Goal: Task Accomplishment & Management: Use online tool/utility

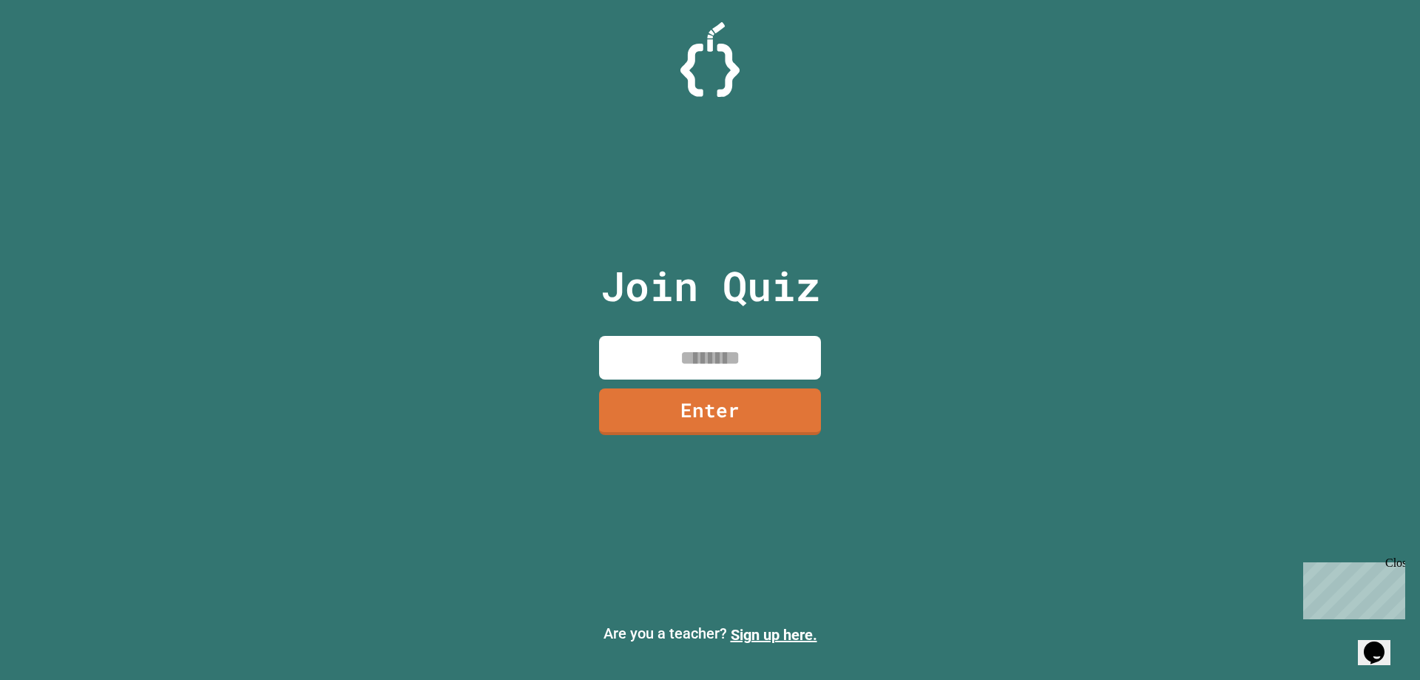
click at [678, 367] on input at bounding box center [710, 358] width 222 height 44
type input "********"
click at [762, 399] on link "Enter" at bounding box center [710, 409] width 215 height 49
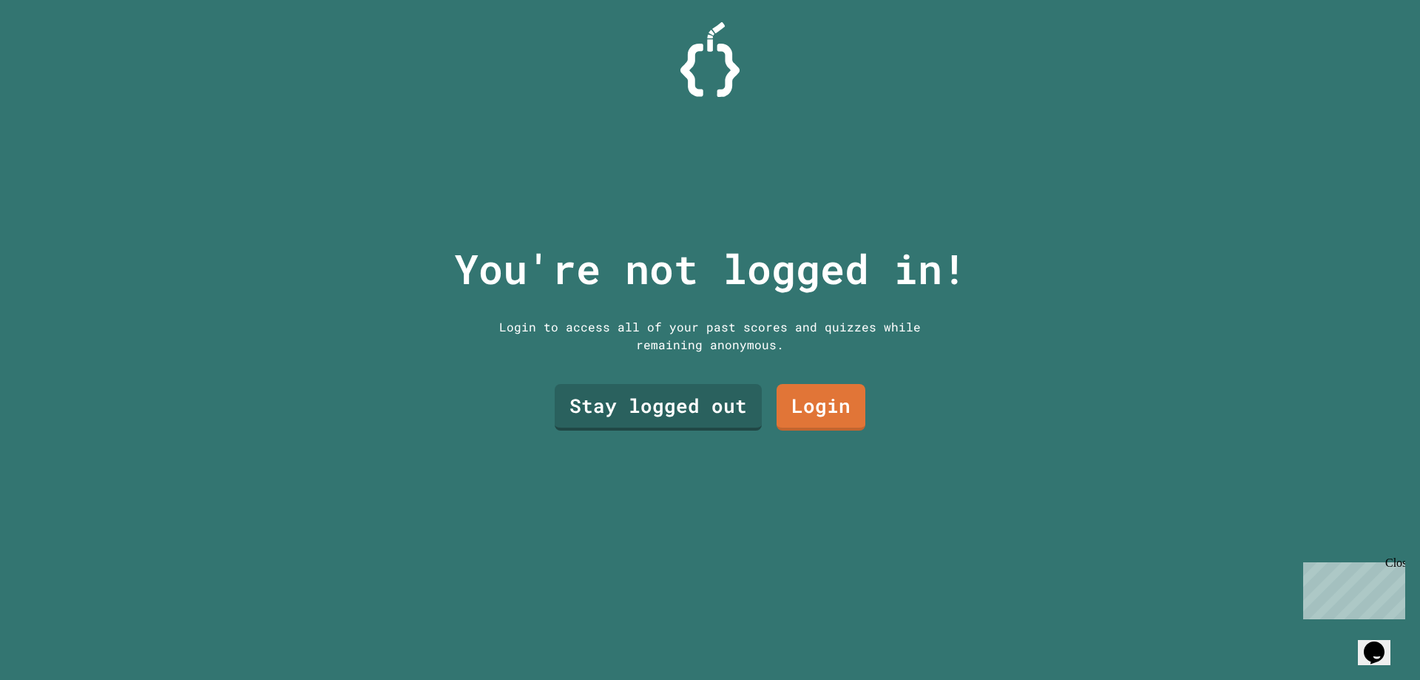
click at [777, 352] on div "You're not logged in! Login to access all of your past scores and quizzes while…" at bounding box center [710, 340] width 542 height 680
click at [809, 388] on link "Login" at bounding box center [821, 406] width 89 height 49
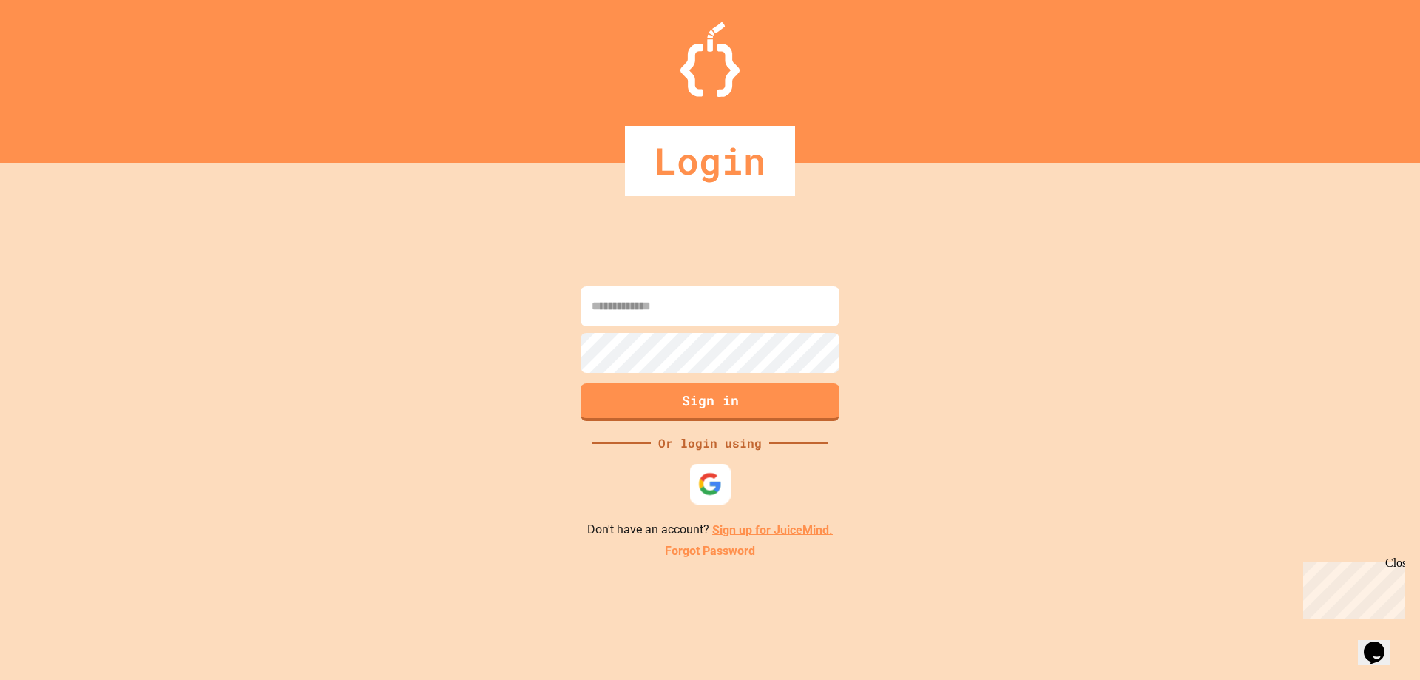
click at [692, 479] on div at bounding box center [710, 483] width 41 height 41
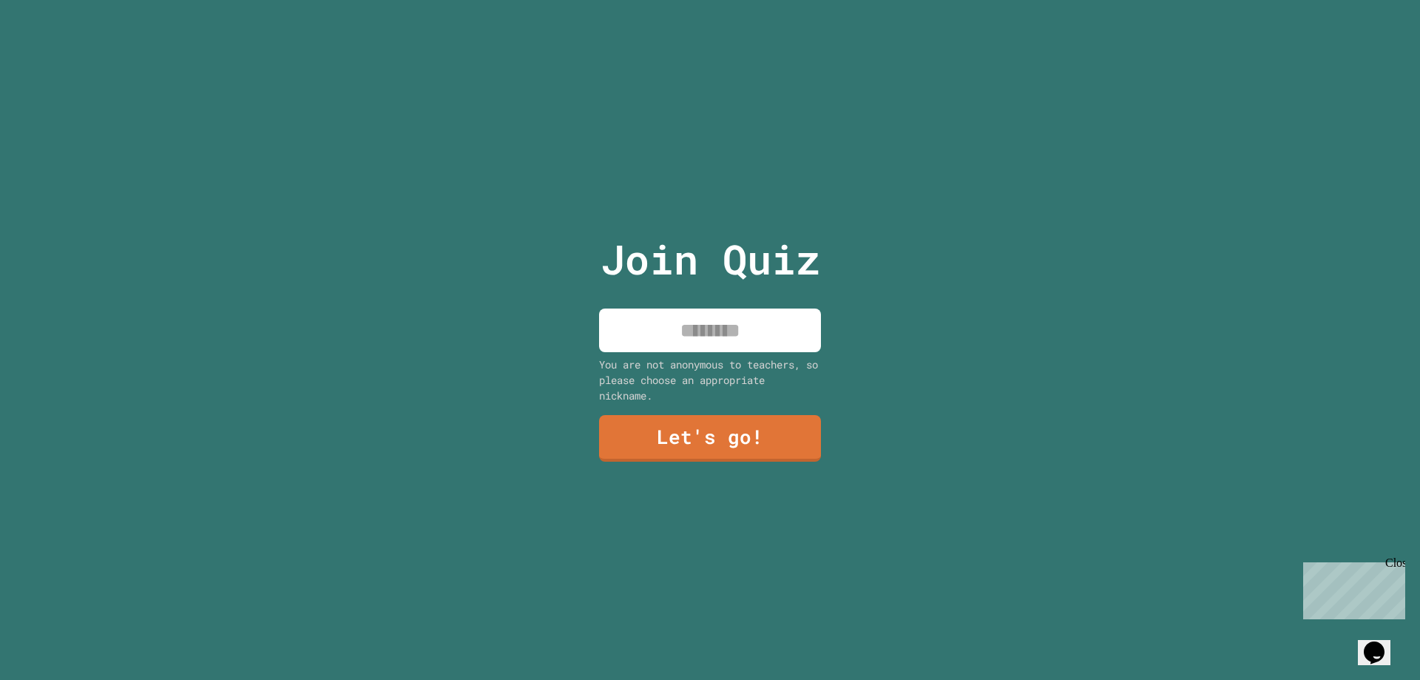
click at [795, 334] on input at bounding box center [710, 331] width 222 height 44
type input "******"
click at [630, 447] on link "Let's go!" at bounding box center [711, 437] width 224 height 49
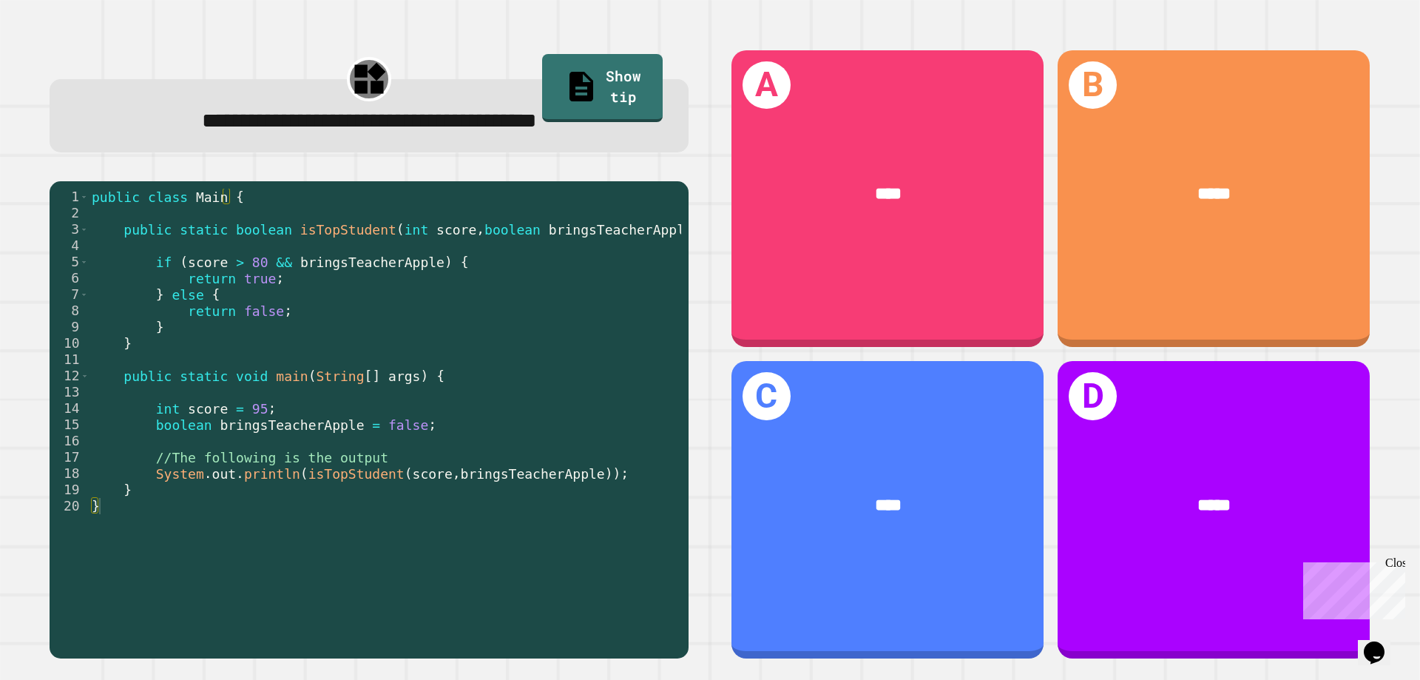
click at [341, 263] on div "public class Main { public static boolean isTopStudent ( int score , boolean br…" at bounding box center [385, 417] width 593 height 456
click at [386, 311] on div "public class Main { public static boolean isTopStudent ( int score , boolean br…" at bounding box center [385, 417] width 593 height 456
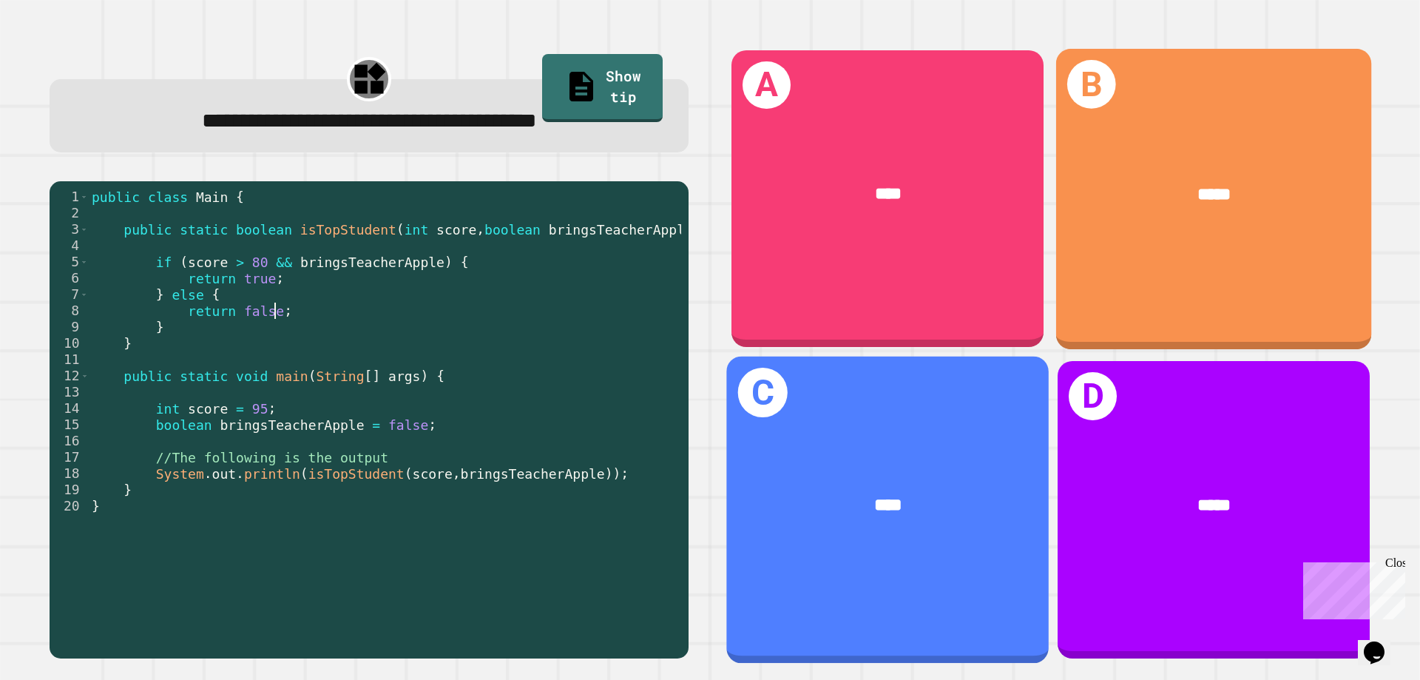
click at [1214, 263] on div "B *****" at bounding box center [1214, 198] width 316 height 300
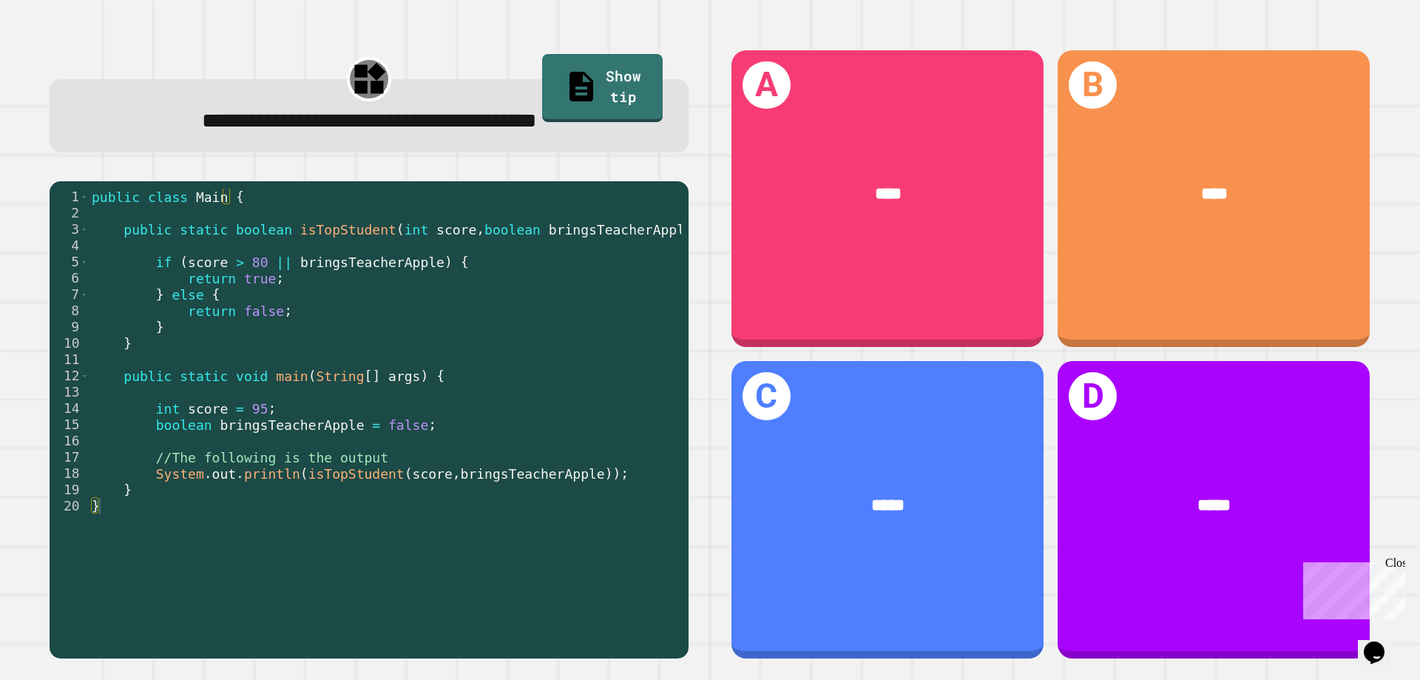
click at [339, 334] on div "public class Main { public static boolean isTopStudent ( int score , boolean br…" at bounding box center [385, 417] width 593 height 456
click at [383, 421] on div "public class Main { public static boolean isTopStudent ( int score , boolean br…" at bounding box center [385, 417] width 593 height 456
click at [452, 425] on div "public class Main { public static boolean isTopStudent ( int score , boolean br…" at bounding box center [385, 417] width 593 height 456
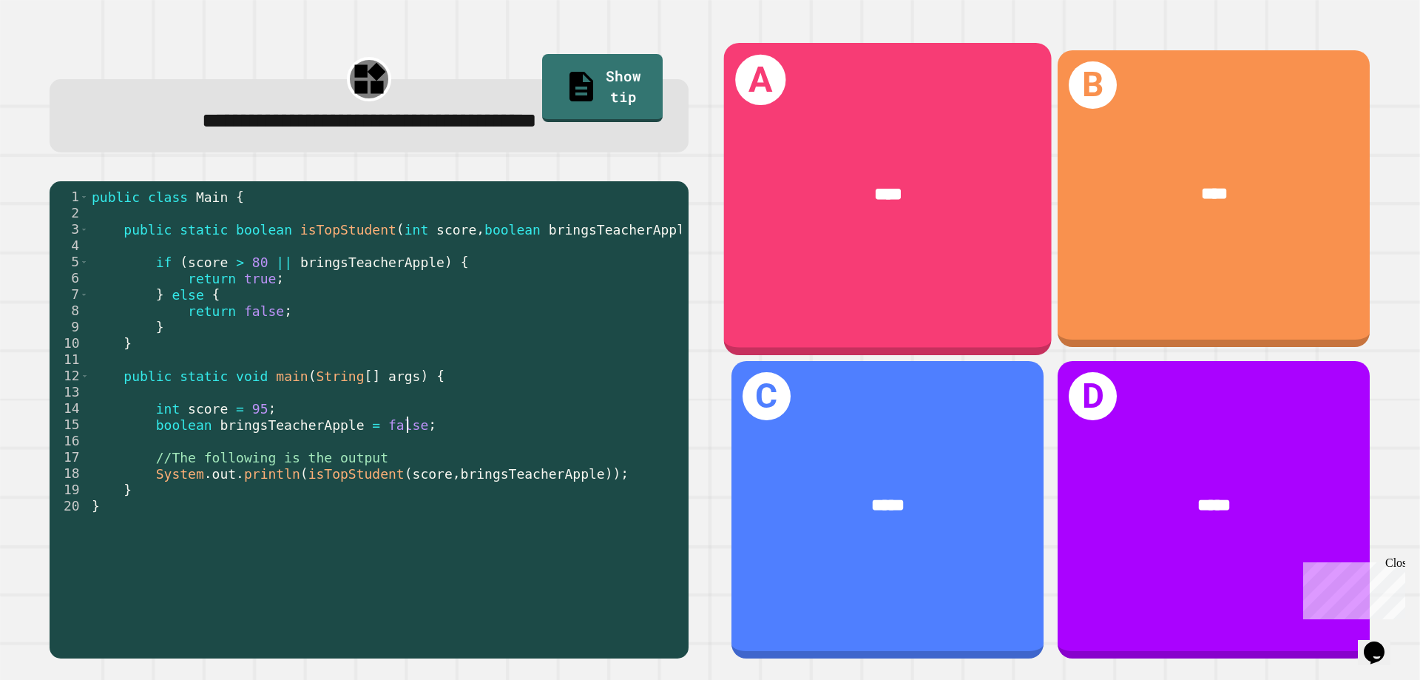
click at [879, 265] on div "A ****" at bounding box center [888, 199] width 328 height 312
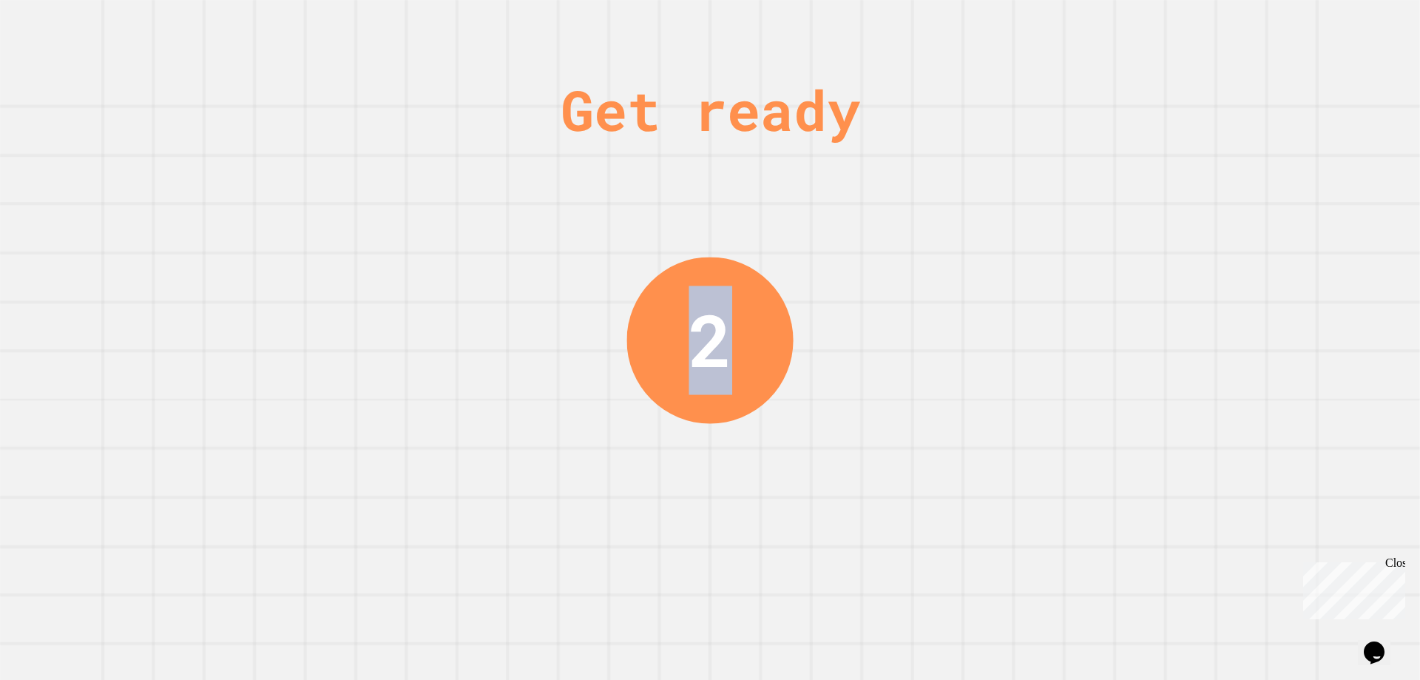
drag, startPoint x: 695, startPoint y: 343, endPoint x: 664, endPoint y: 343, distance: 31.1
click at [663, 343] on div "2" at bounding box center [710, 340] width 166 height 166
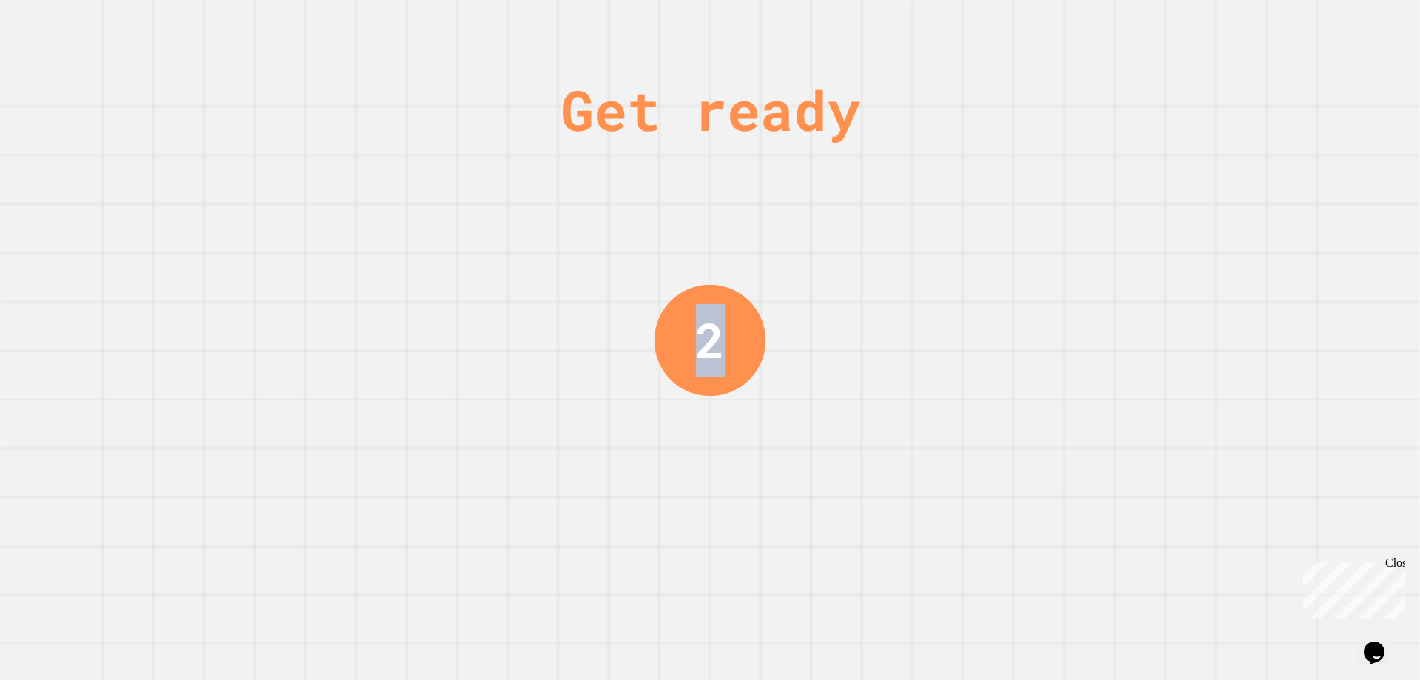
click at [695, 336] on div "2" at bounding box center [709, 340] width 29 height 73
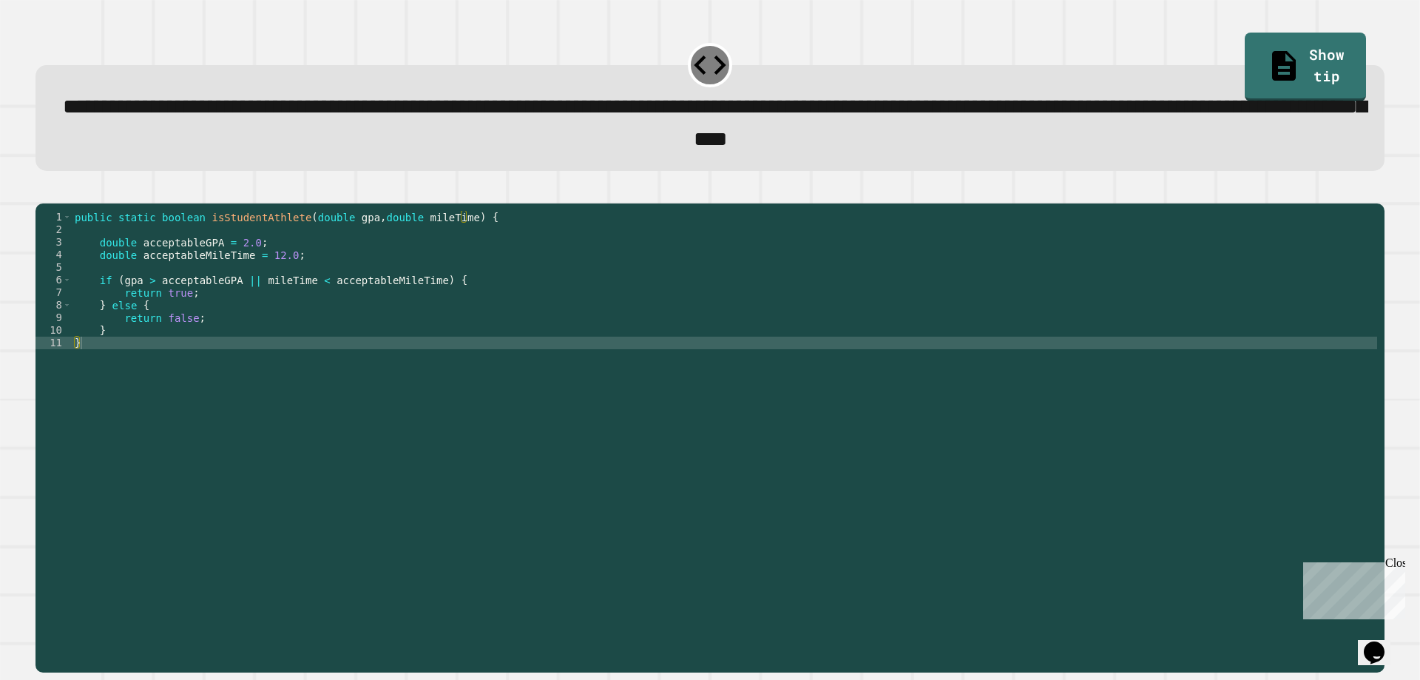
click at [269, 296] on div "public static boolean isStudentAthlete ( double gpa , double mileTime ) { doubl…" at bounding box center [725, 418] width 1306 height 415
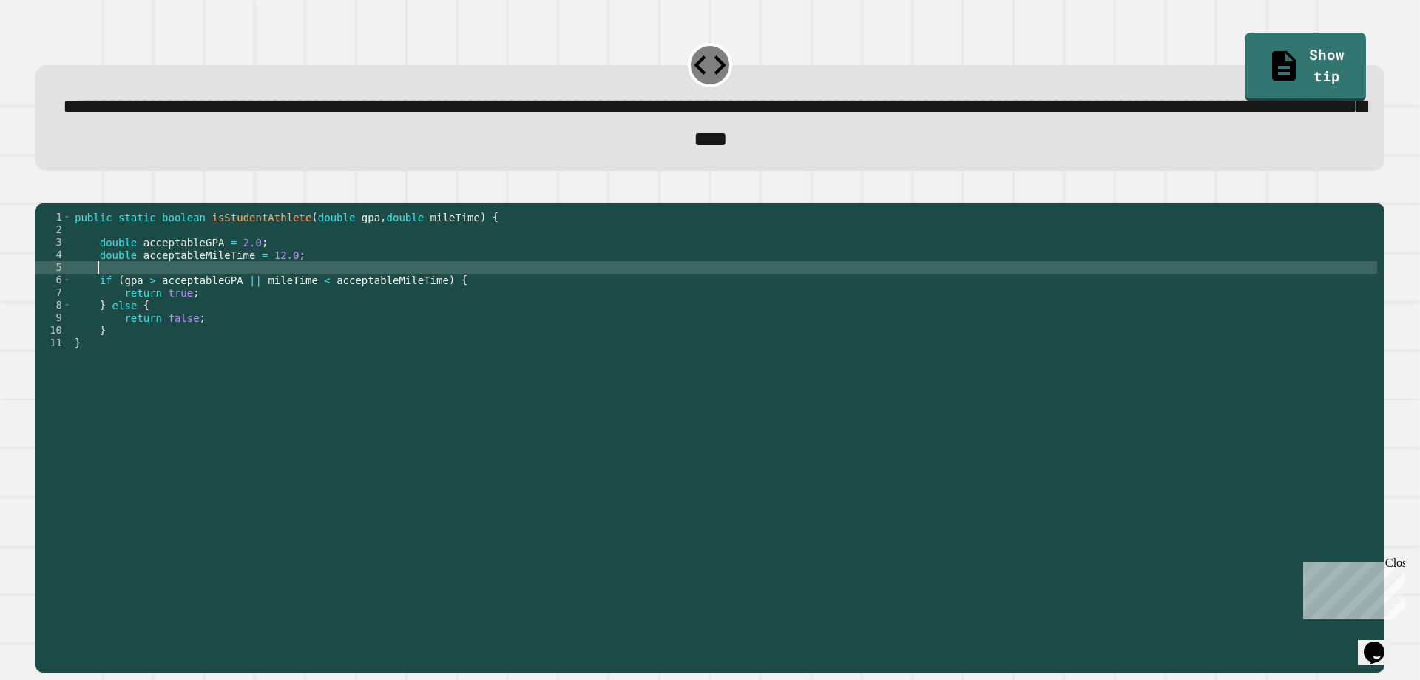
click at [261, 317] on div "public static boolean isStudentAthlete ( double gpa , double mileTime ) { doubl…" at bounding box center [725, 418] width 1306 height 415
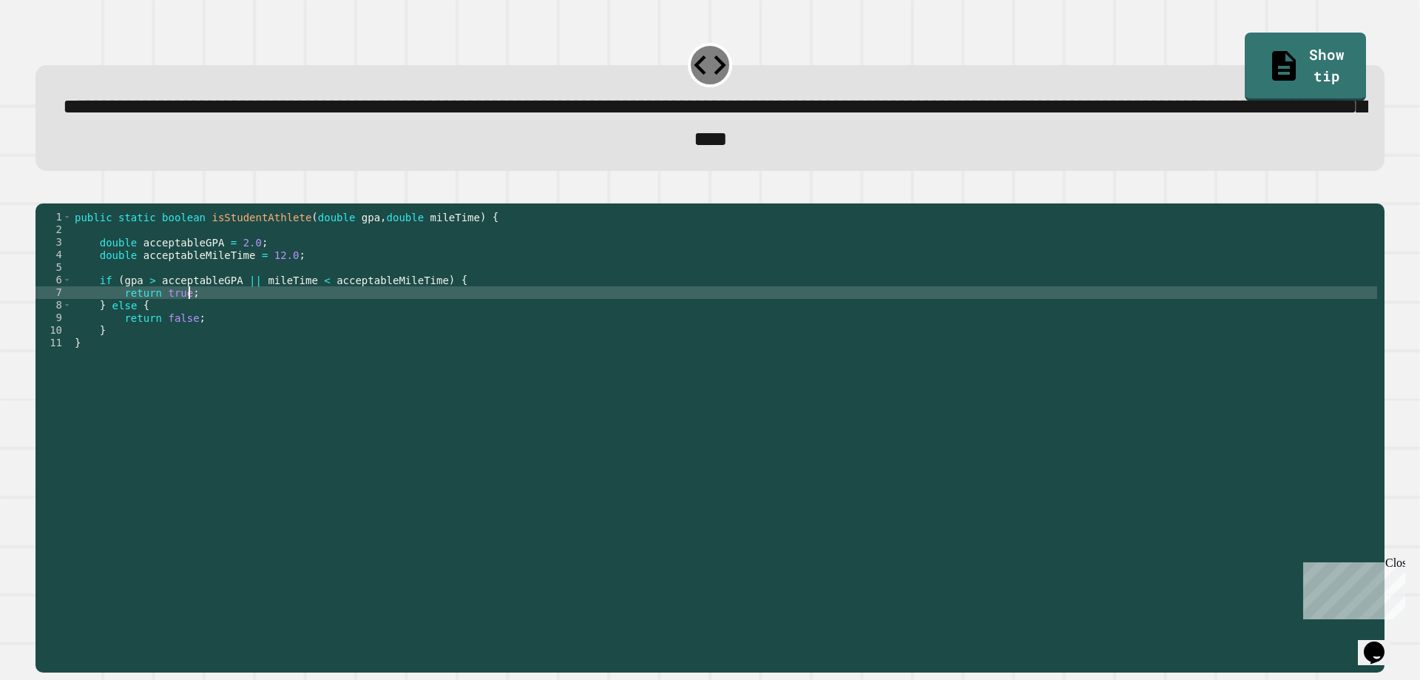
click at [243, 323] on div "public static boolean isStudentAthlete ( double gpa , double mileTime ) { doubl…" at bounding box center [725, 418] width 1306 height 415
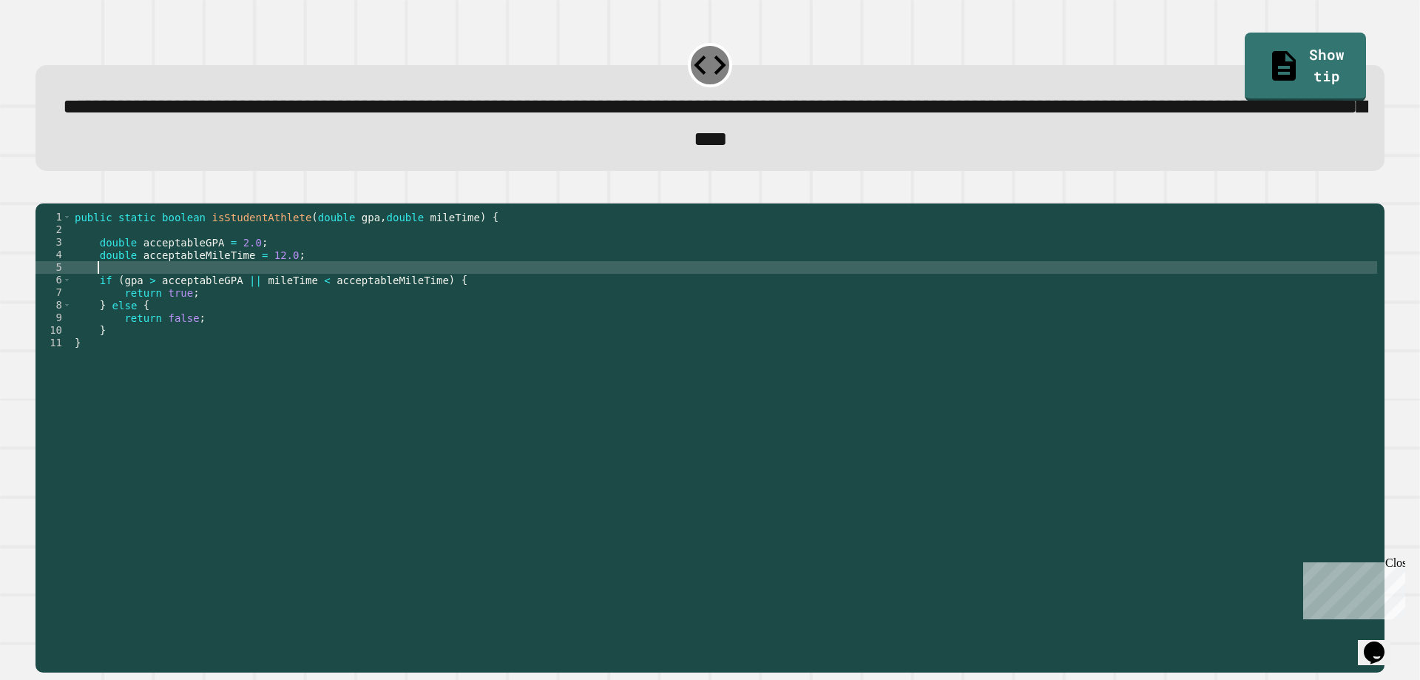
click at [330, 294] on div "public static boolean isStudentAthlete ( double gpa , double mileTime ) { doubl…" at bounding box center [725, 418] width 1306 height 415
click at [34, 223] on div "1 2 3 4 5 6 7 8 9 10 11 public static boolean isStudentAthlete ( double gpa , d…" at bounding box center [709, 429] width 1363 height 502
click at [247, 274] on div "public static boolean isStudentAthlete ( double gpa , double mileTime ) { doubl…" at bounding box center [725, 418] width 1306 height 415
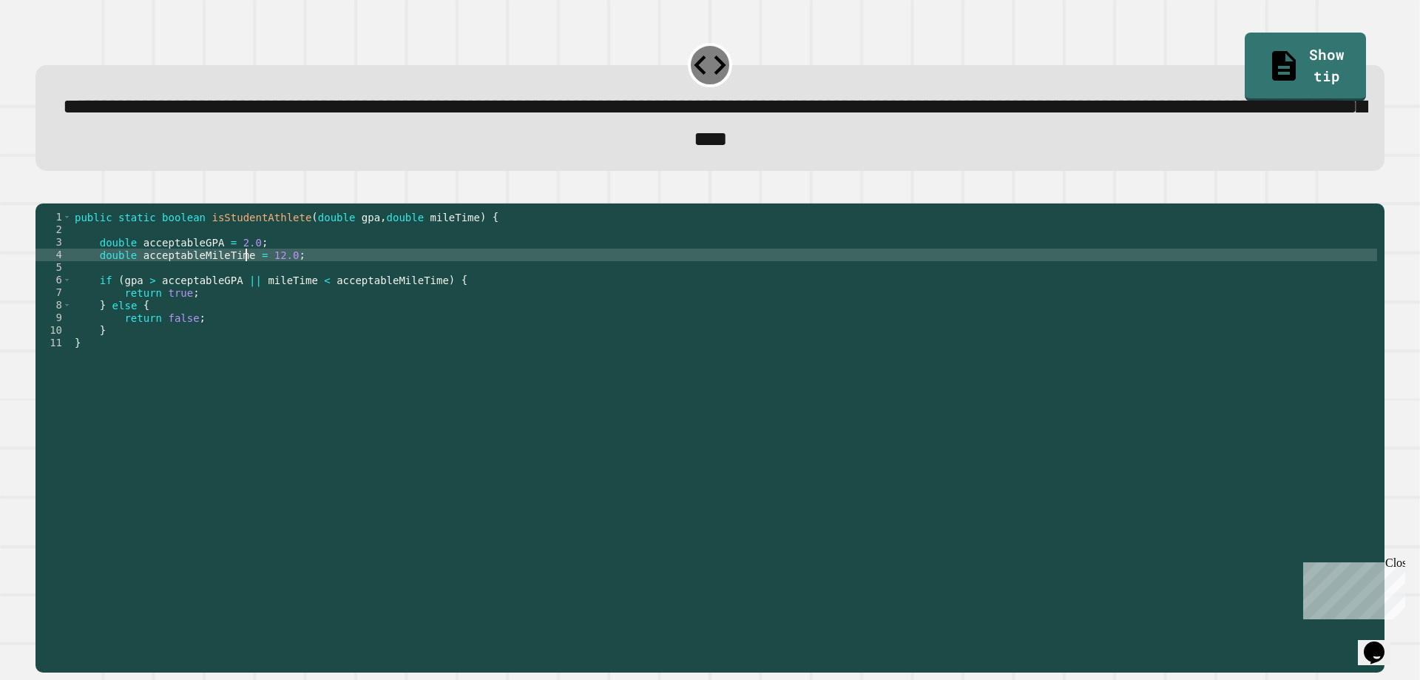
click at [257, 273] on div "public static boolean isStudentAthlete ( double gpa , double mileTime ) { doubl…" at bounding box center [725, 418] width 1306 height 415
click at [258, 273] on div "public static boolean isStudentAthlete ( double gpa , double mileTime ) { doubl…" at bounding box center [725, 418] width 1306 height 415
click at [270, 273] on div "public static boolean isStudentAthlete ( double gpa , double mileTime ) { doubl…" at bounding box center [725, 406] width 1306 height 390
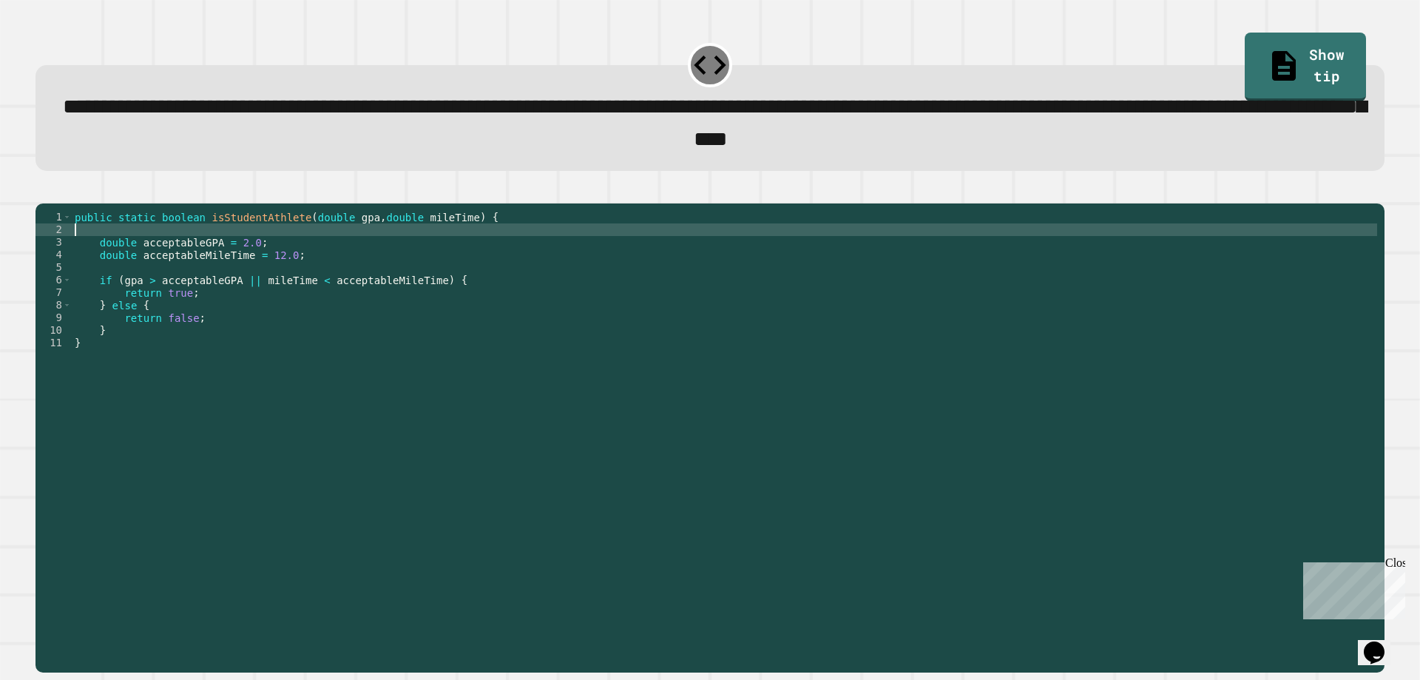
click at [158, 250] on div "public static boolean isStudentAthlete ( double gpa , double mileTime ) { doubl…" at bounding box center [725, 418] width 1306 height 415
click at [43, 191] on icon "button" at bounding box center [43, 191] width 0 height 0
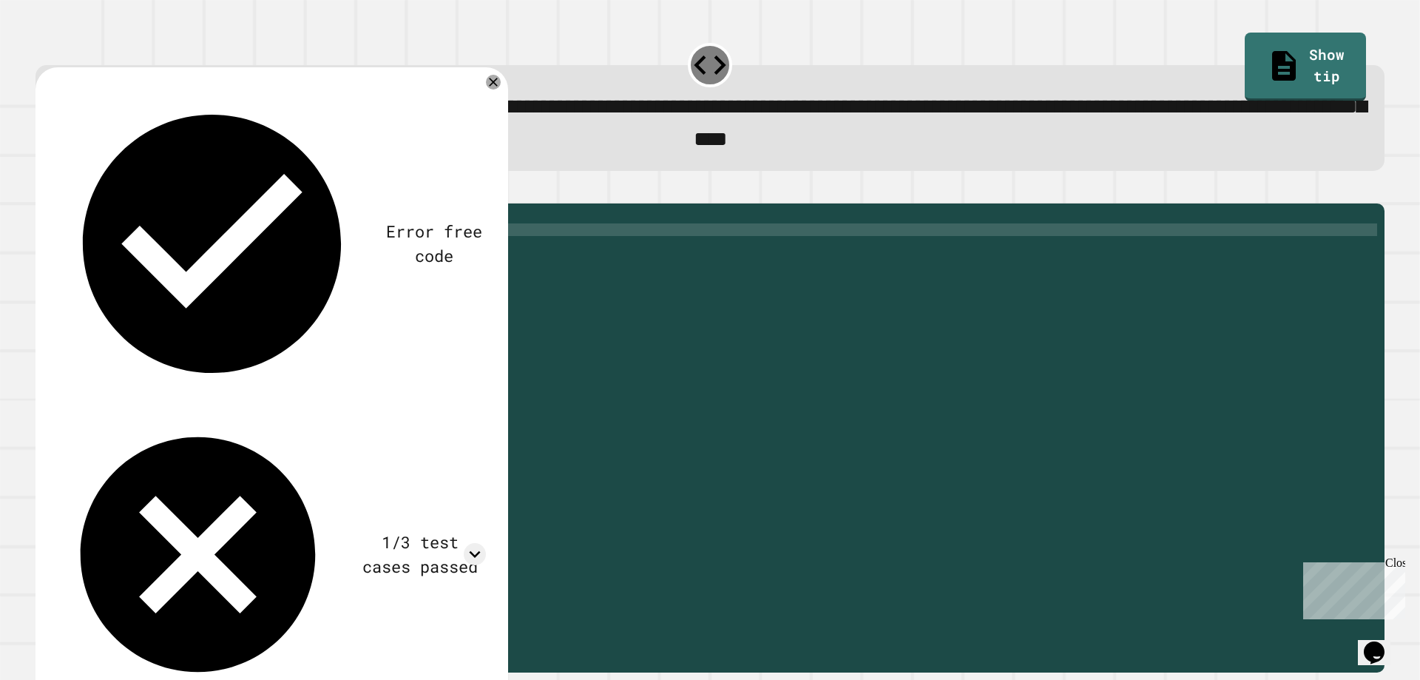
drag, startPoint x: 399, startPoint y: 149, endPoint x: 490, endPoint y: 168, distance: 93.6
click at [411, 414] on div "1/3 test cases passed" at bounding box center [271, 555] width 429 height 282
drag, startPoint x: 513, startPoint y: 166, endPoint x: 447, endPoint y: 162, distance: 66.0
click at [508, 166] on div "**********" at bounding box center [709, 354] width 1363 height 652
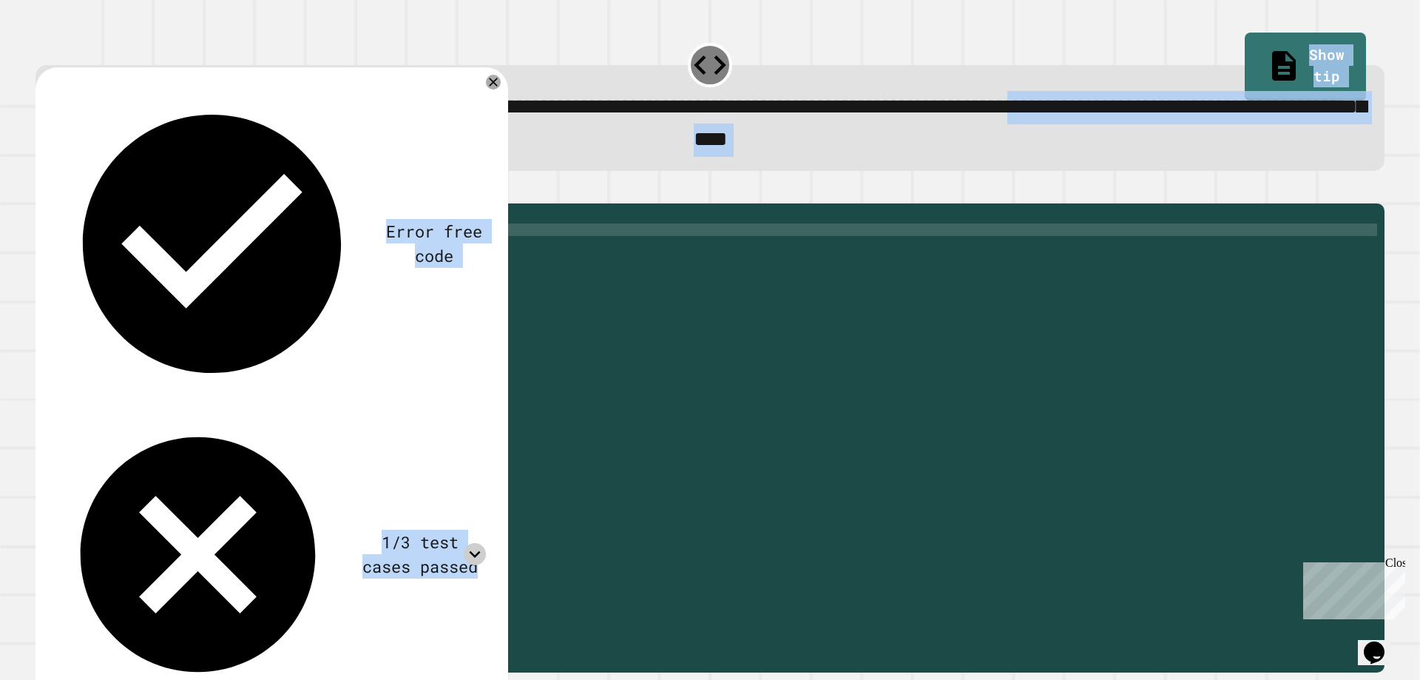
click at [480, 543] on icon at bounding box center [475, 554] width 22 height 22
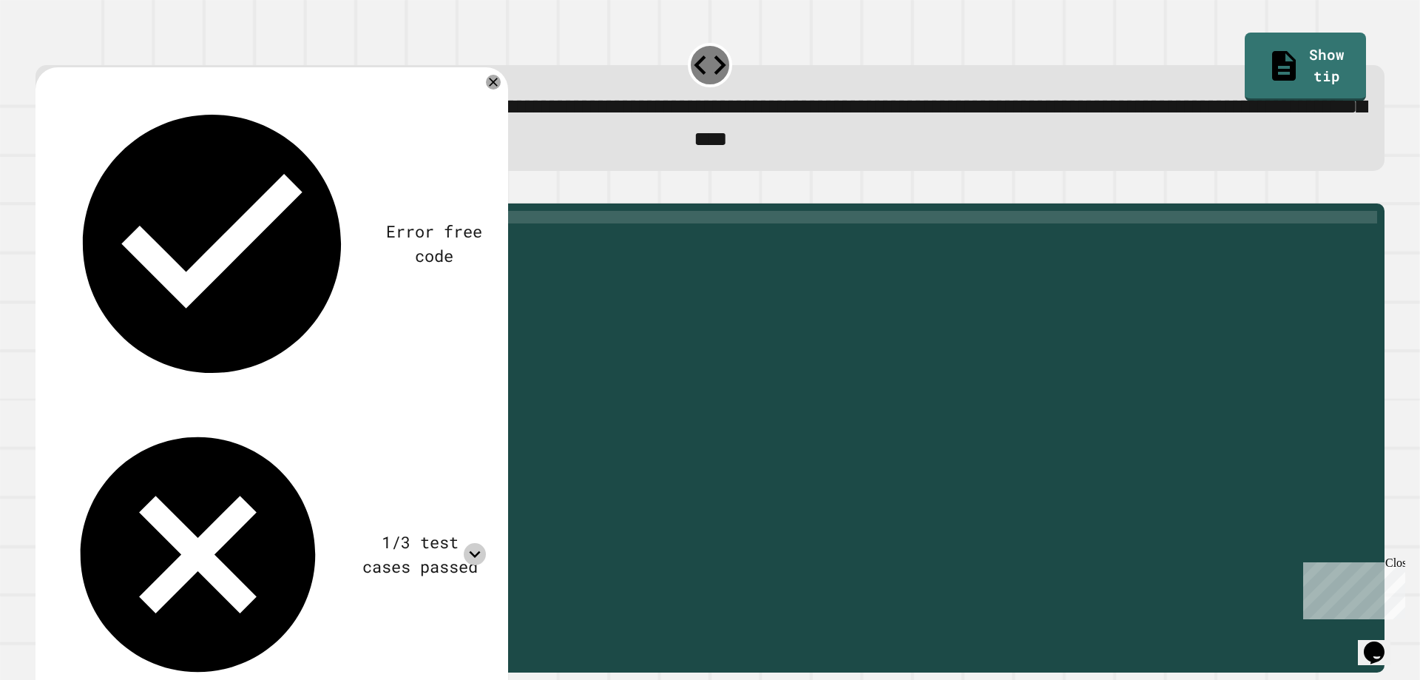
click at [170, 244] on div "public static boolean isStudentAthlete ( double gpa , double mileTime ) { doubl…" at bounding box center [725, 418] width 1306 height 415
click at [151, 252] on div "public static boolean isStudentAthlete ( double gpa , double mileTime ) { doubl…" at bounding box center [725, 418] width 1306 height 415
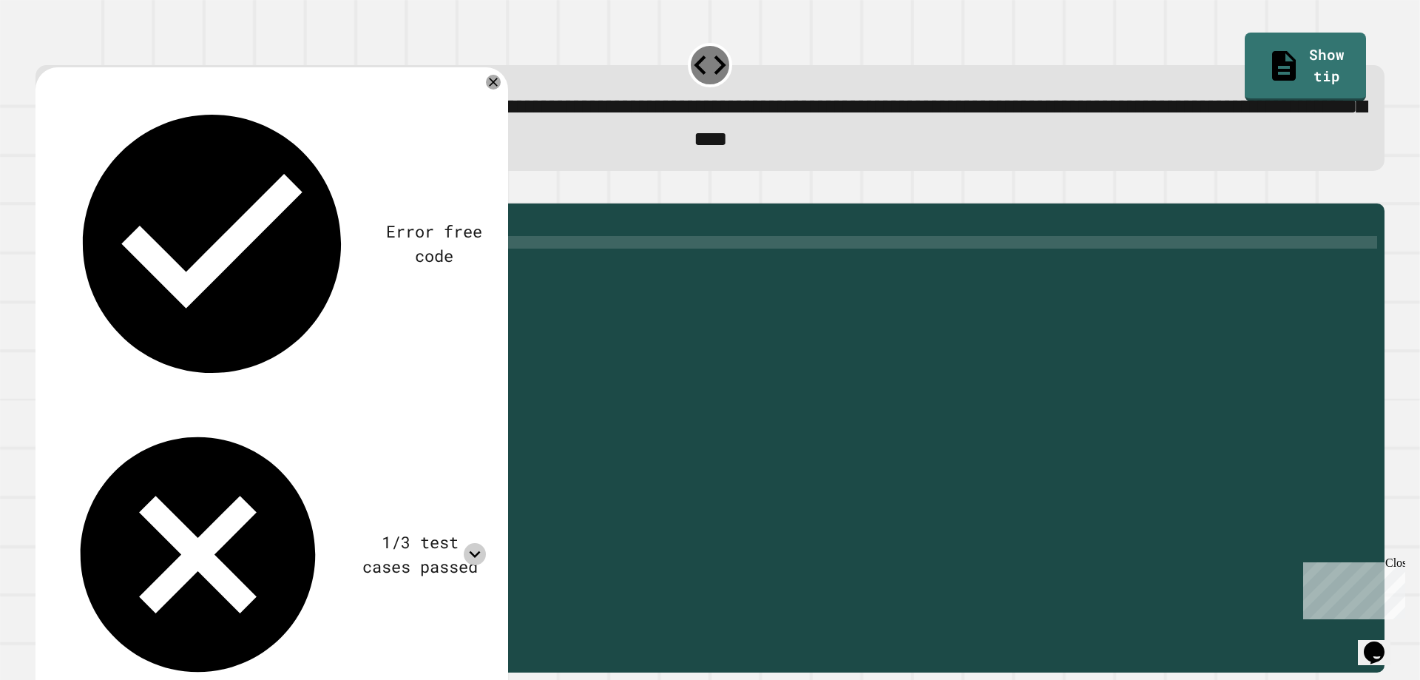
scroll to position [0, 1]
click at [266, 293] on div "public static boolean isStudentAthlete ( double gpa , double mileTime ) { doubl…" at bounding box center [725, 418] width 1306 height 415
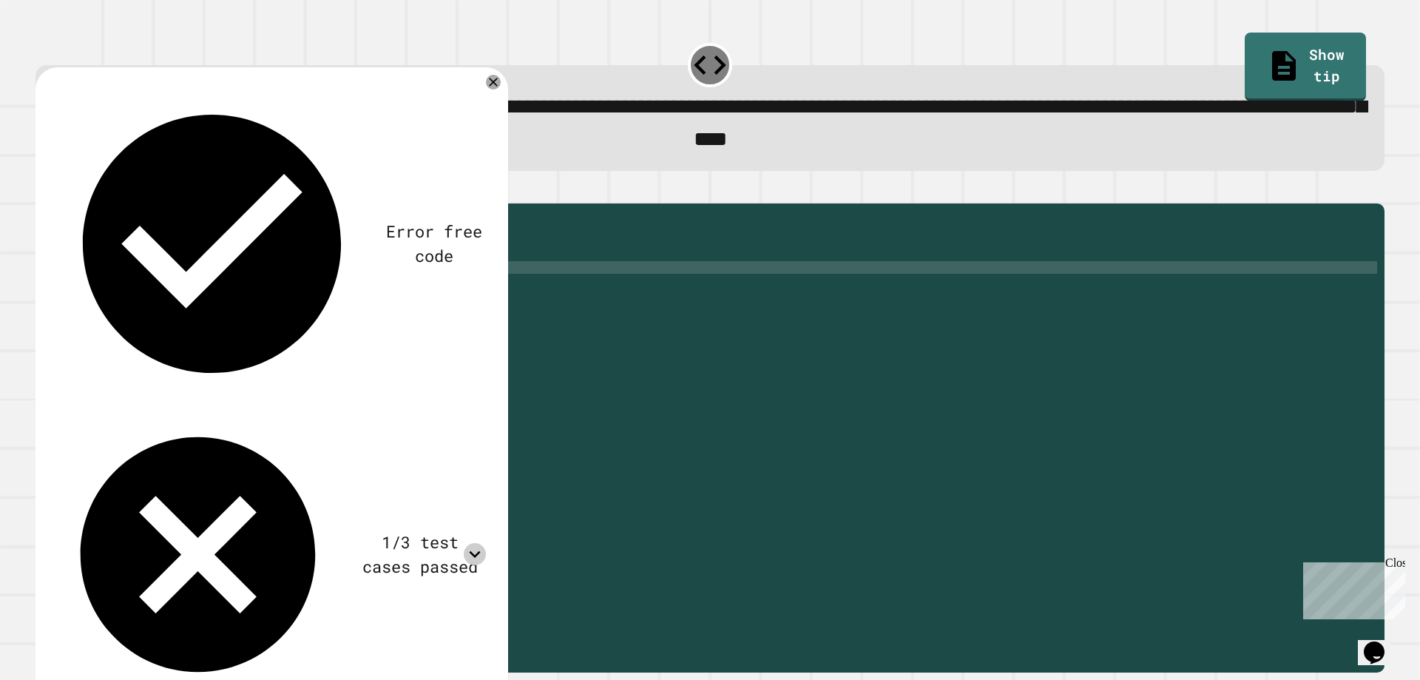
click at [266, 293] on div "public static boolean isStudentAthlete ( double gpa , double mileTime ) { doubl…" at bounding box center [725, 418] width 1306 height 415
click at [264, 293] on div "public static boolean isStudentAthlete ( double gpa , double mileTime ) { doubl…" at bounding box center [725, 418] width 1306 height 415
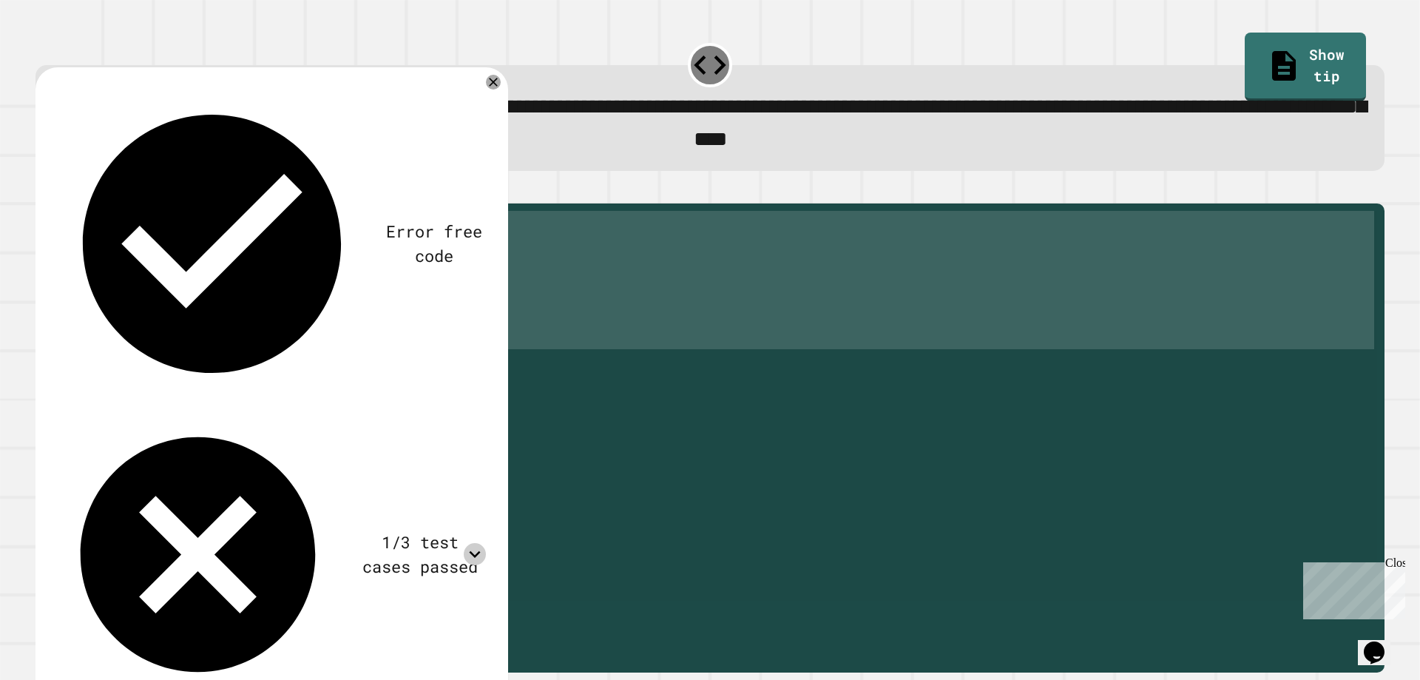
click at [262, 292] on div "public static boolean isStudentAthlete ( double gpa , double mileTime ) { doubl…" at bounding box center [725, 406] width 1306 height 390
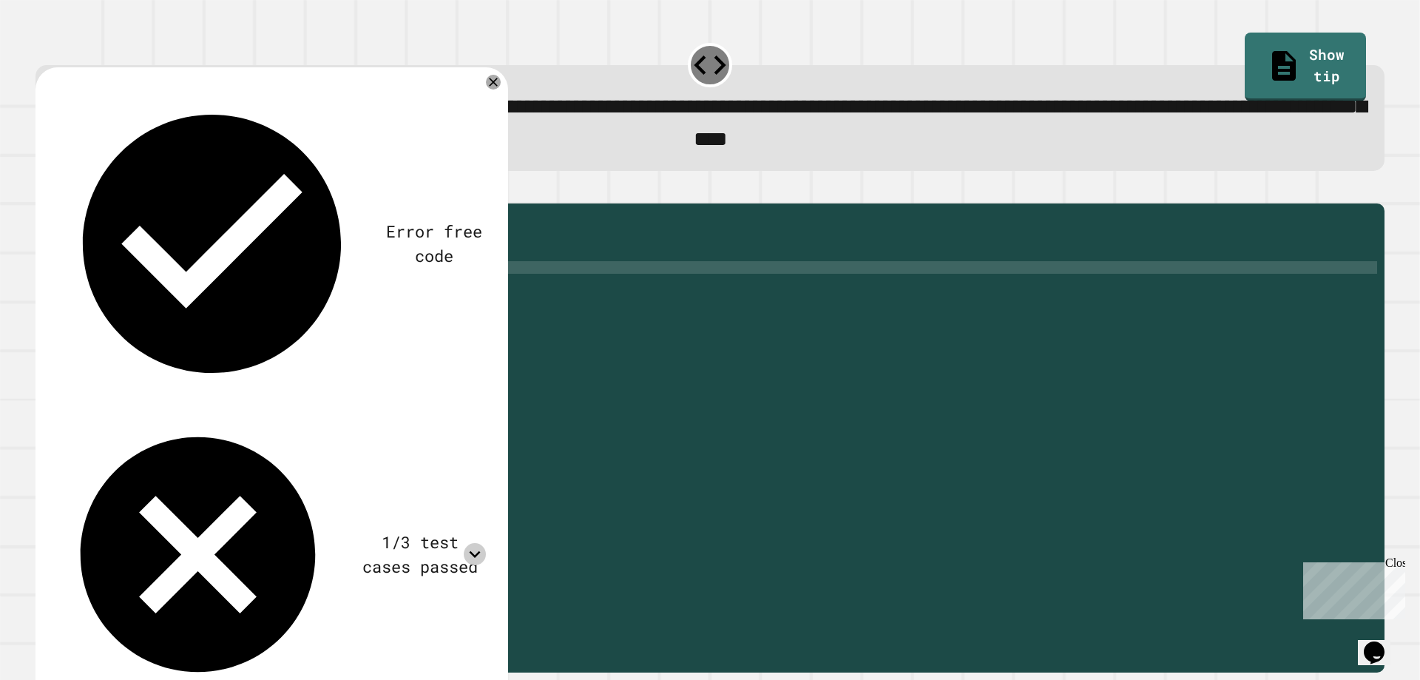
scroll to position [0, 13]
click at [64, 203] on div at bounding box center [710, 195] width 1349 height 18
click at [43, 191] on button "button" at bounding box center [43, 191] width 0 height 0
click at [244, 271] on div "public static boolean isStudentAthlete ( double gpa , double mileTime ) { doubl…" at bounding box center [725, 418] width 1306 height 415
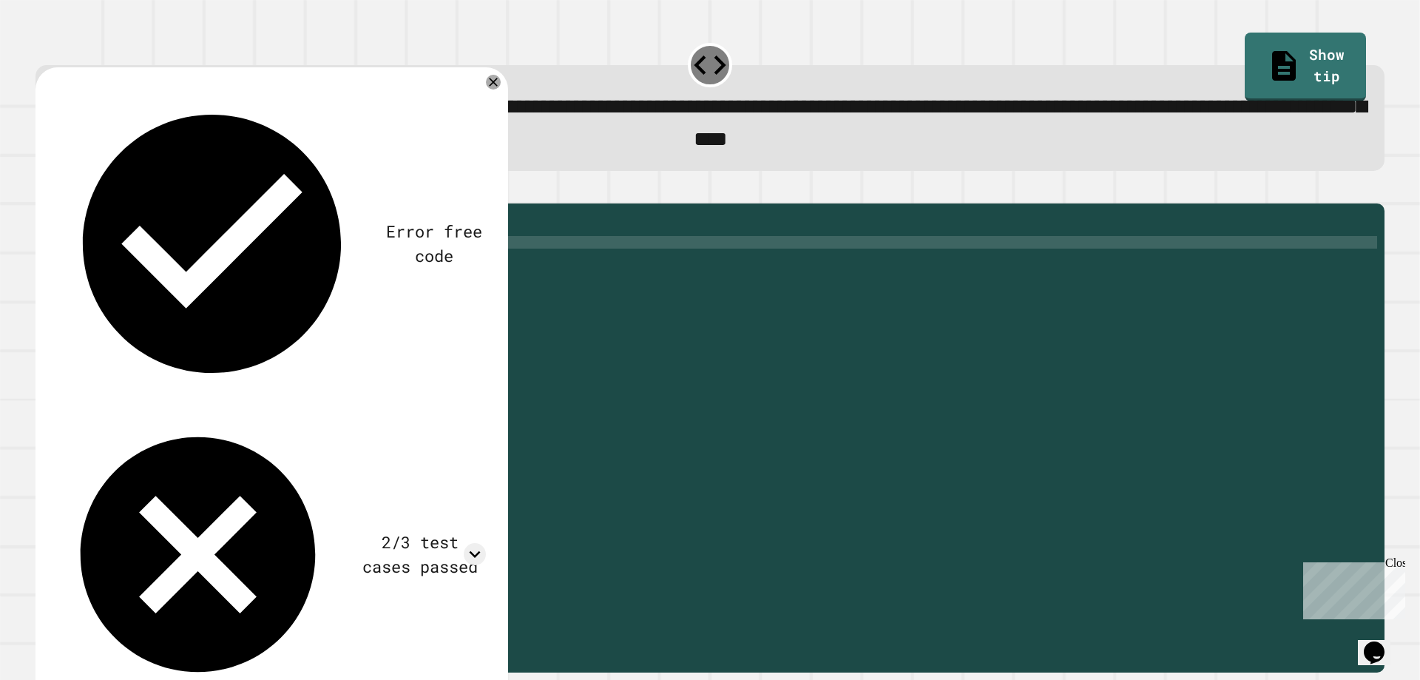
scroll to position [0, 1]
click at [237, 274] on div "public static boolean isStudentAthlete ( double gpa , double mileTime ) { doubl…" at bounding box center [725, 418] width 1306 height 415
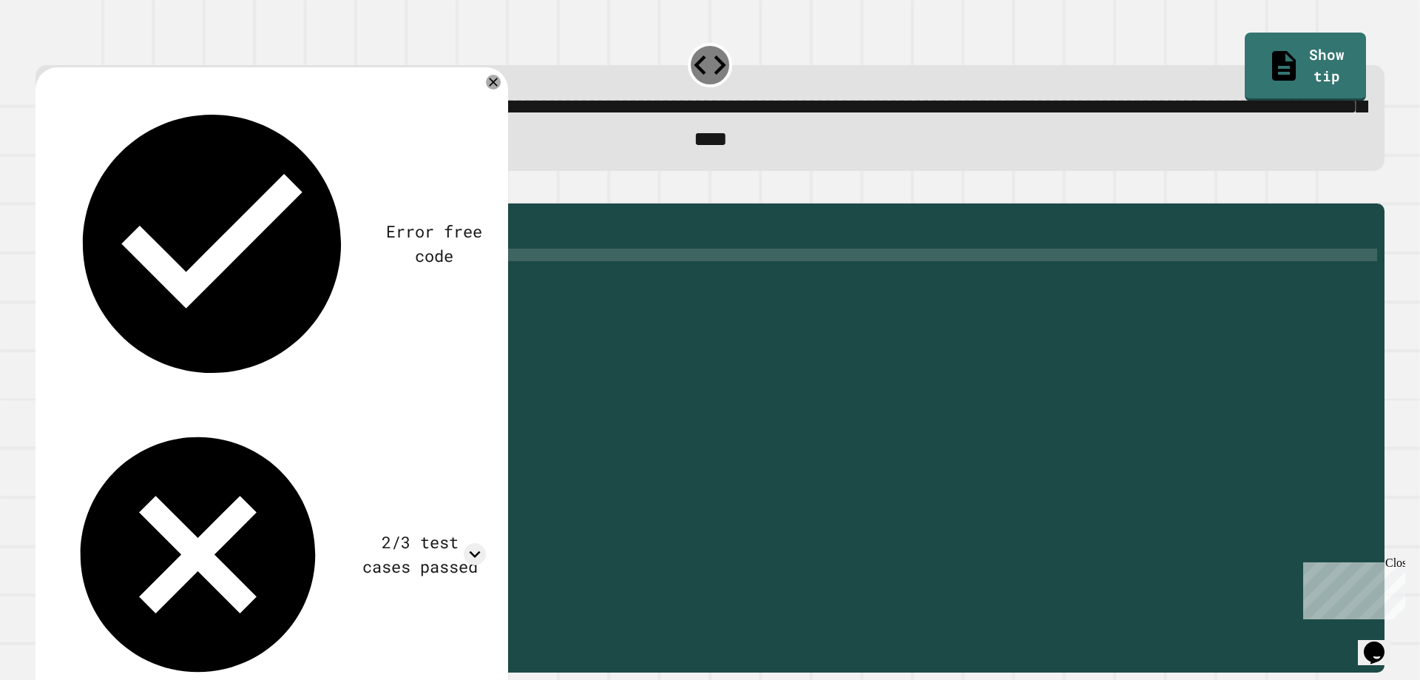
scroll to position [0, 11]
click at [73, 203] on div at bounding box center [710, 195] width 1349 height 18
click at [43, 191] on button "button" at bounding box center [43, 191] width 0 height 0
click at [468, 543] on icon at bounding box center [475, 554] width 22 height 22
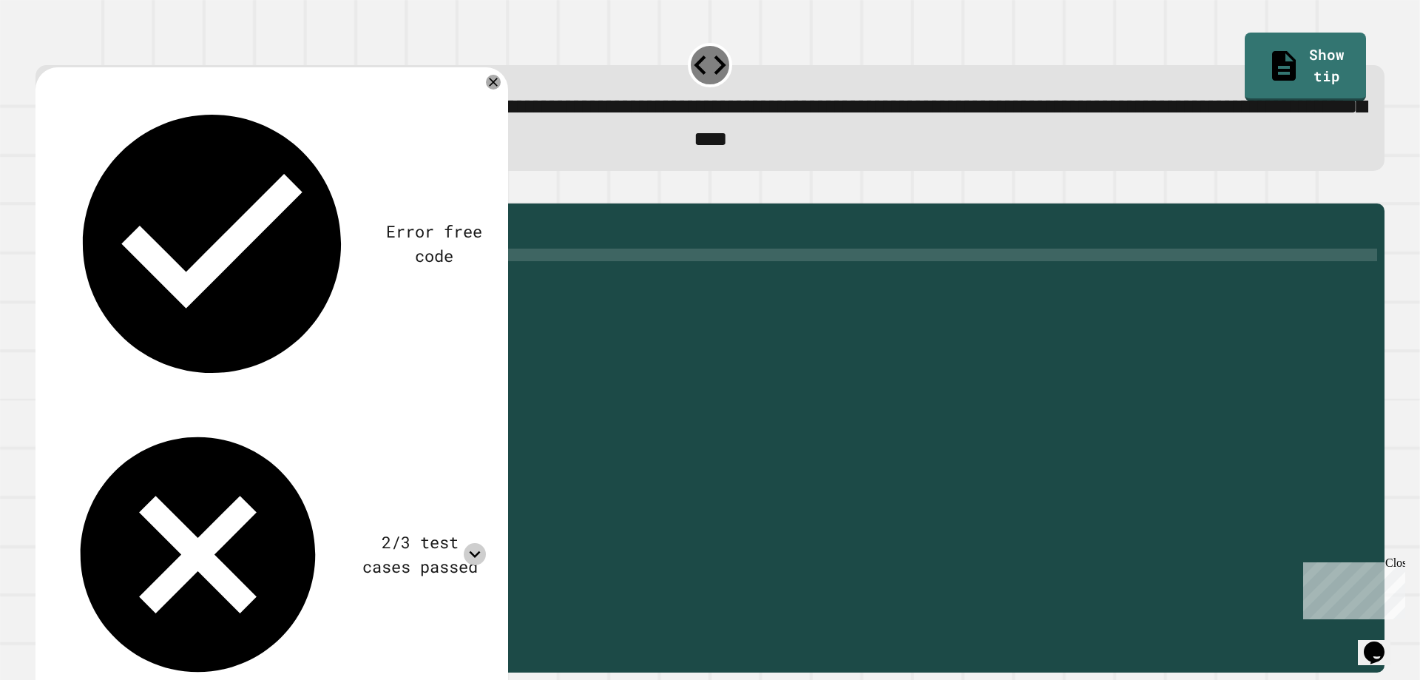
click at [468, 543] on icon at bounding box center [475, 554] width 22 height 22
click at [234, 281] on div "public static boolean isStudentAthlete ( double gpa , double mileTime ) { doubl…" at bounding box center [725, 418] width 1306 height 415
type textarea "**********"
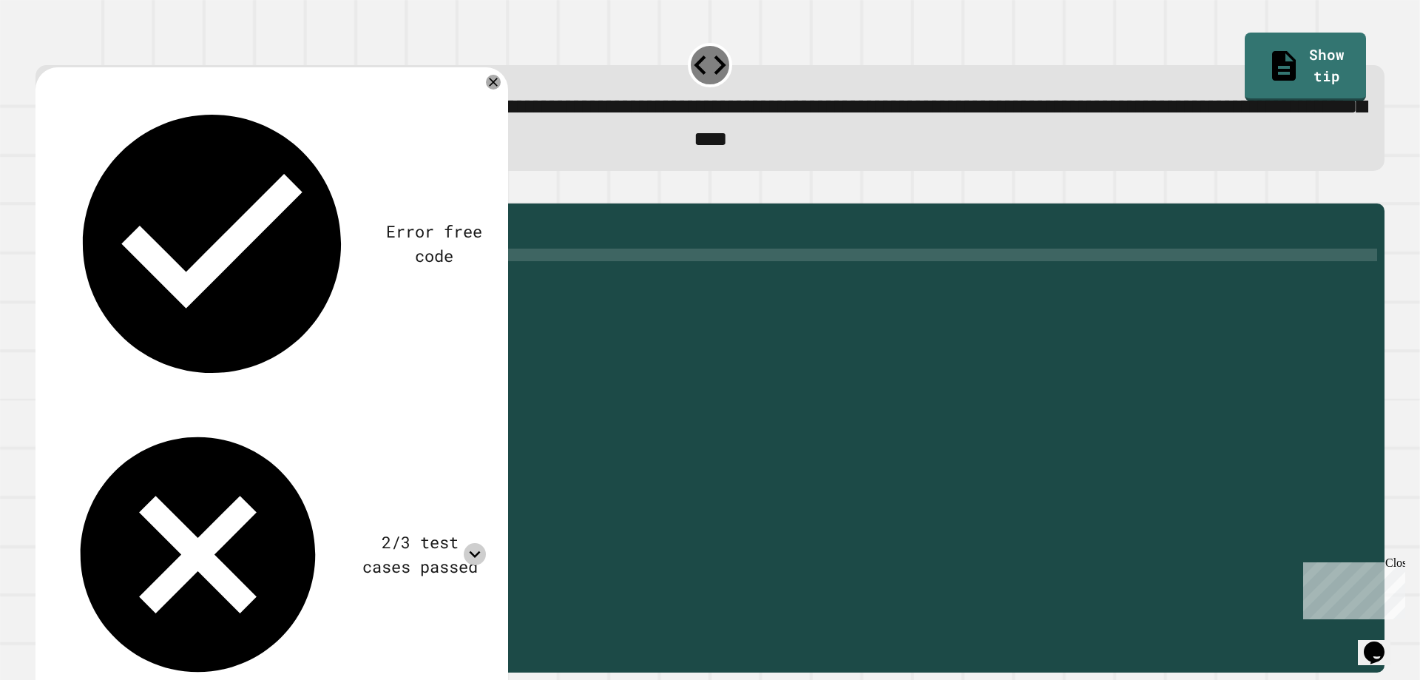
click at [38, 200] on div at bounding box center [710, 195] width 1349 height 18
drag, startPoint x: 42, startPoint y: 198, endPoint x: 51, endPoint y: 198, distance: 8.9
click at [44, 198] on div at bounding box center [710, 195] width 1349 height 18
click at [43, 191] on icon "button" at bounding box center [43, 191] width 0 height 0
click at [468, 543] on icon at bounding box center [475, 554] width 22 height 22
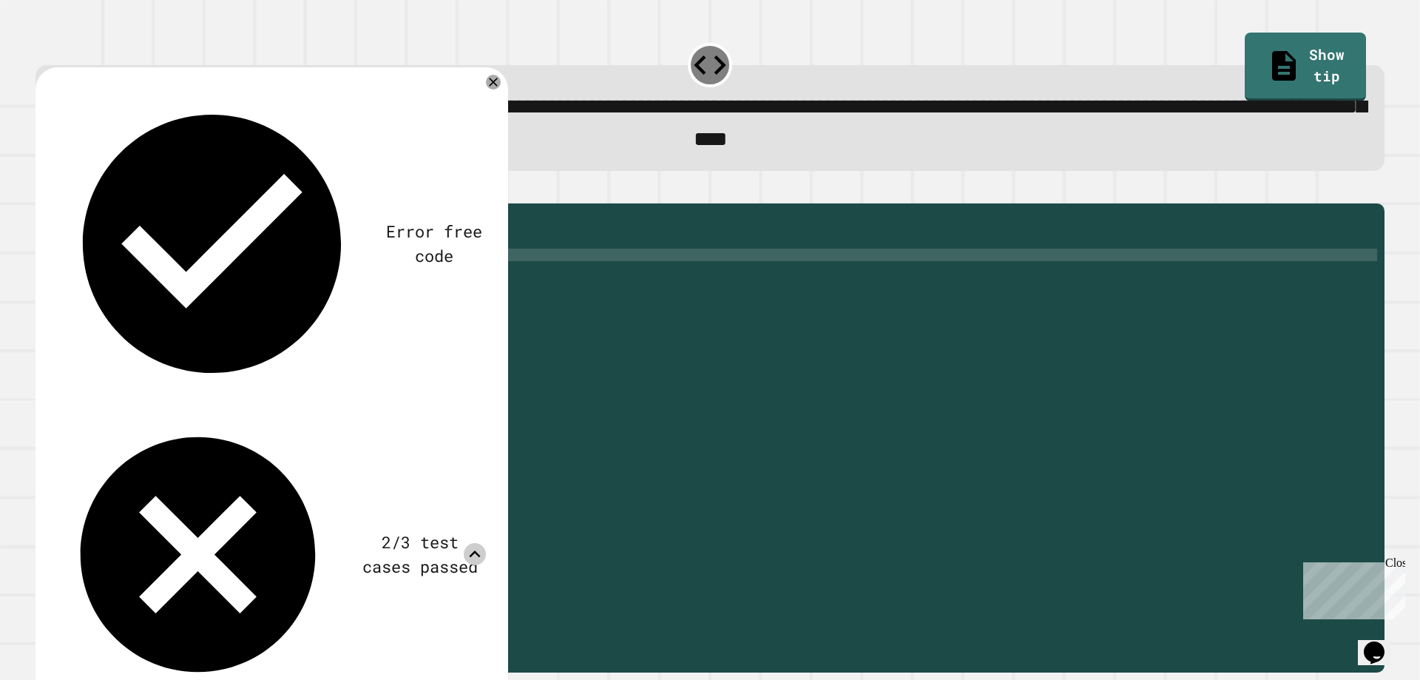
scroll to position [121, 0]
click at [473, 543] on icon at bounding box center [475, 554] width 22 height 22
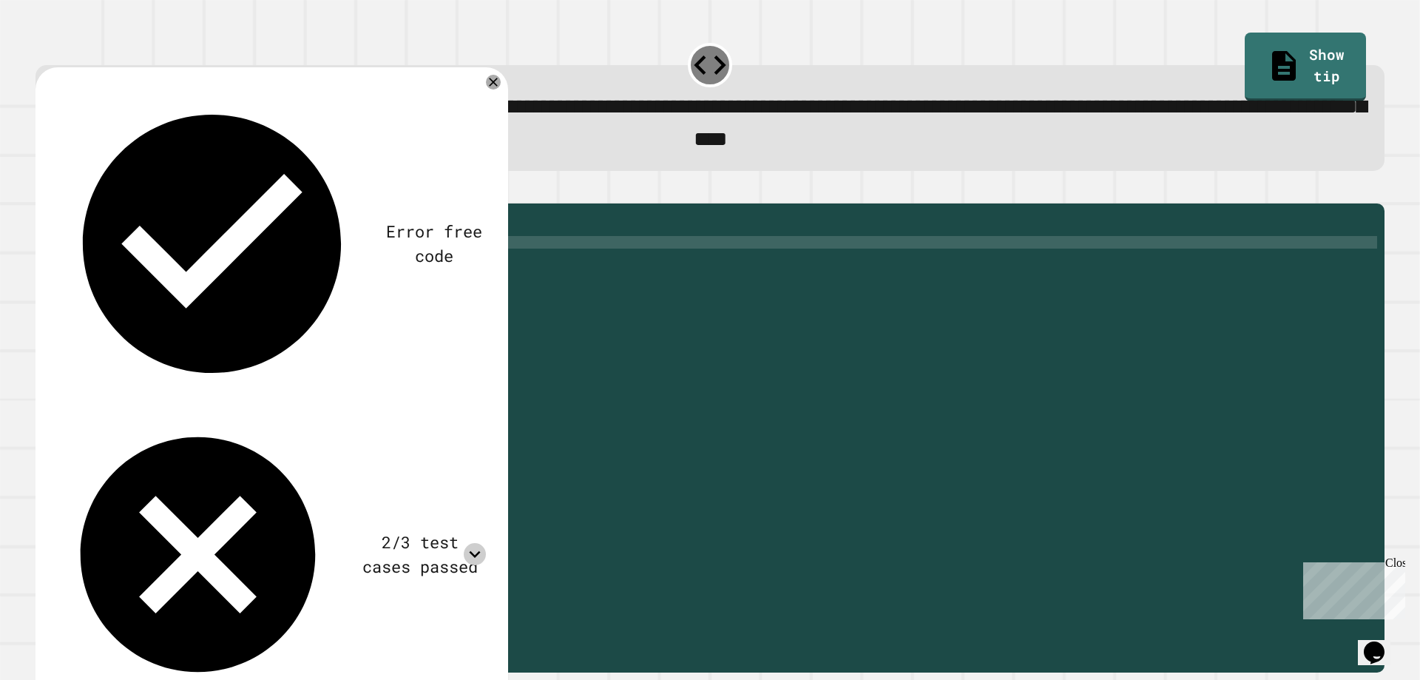
click at [240, 271] on div "public static boolean isStudentAthlete ( double gpa , double mileTime ) { doubl…" at bounding box center [725, 418] width 1306 height 415
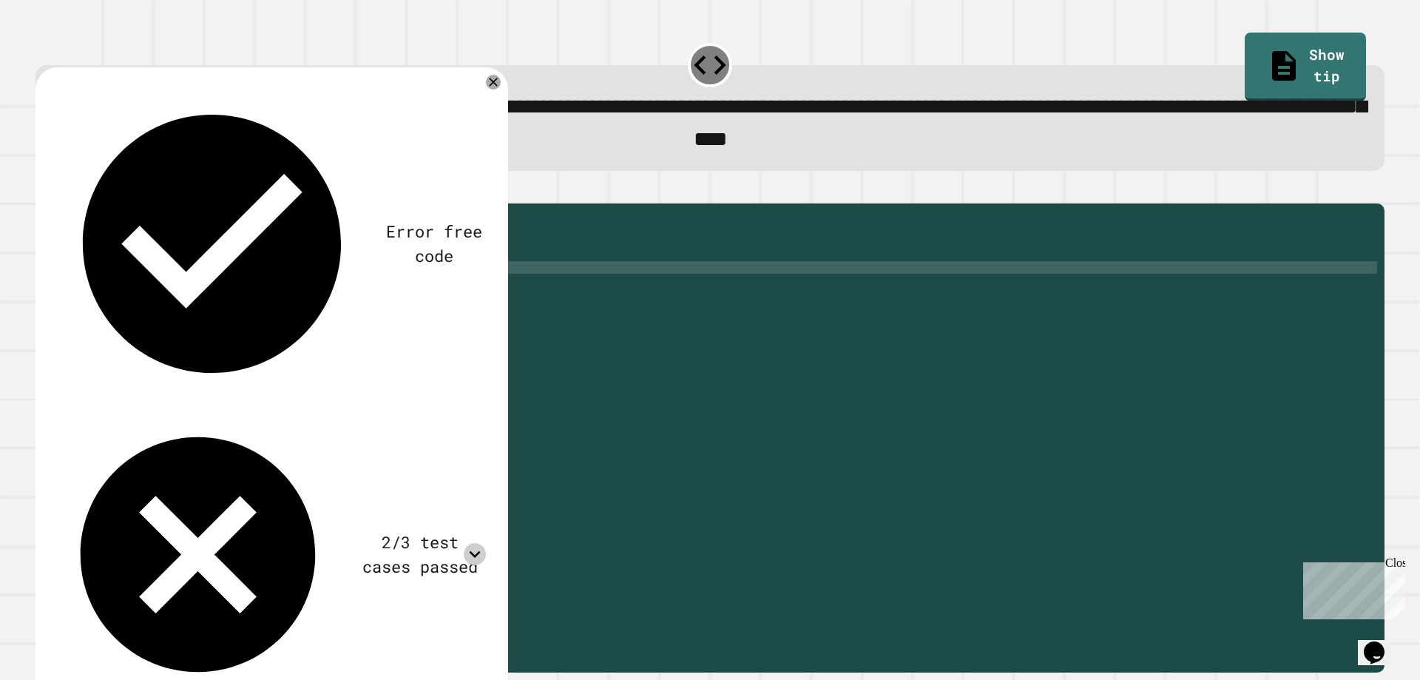
type textarea "**********"
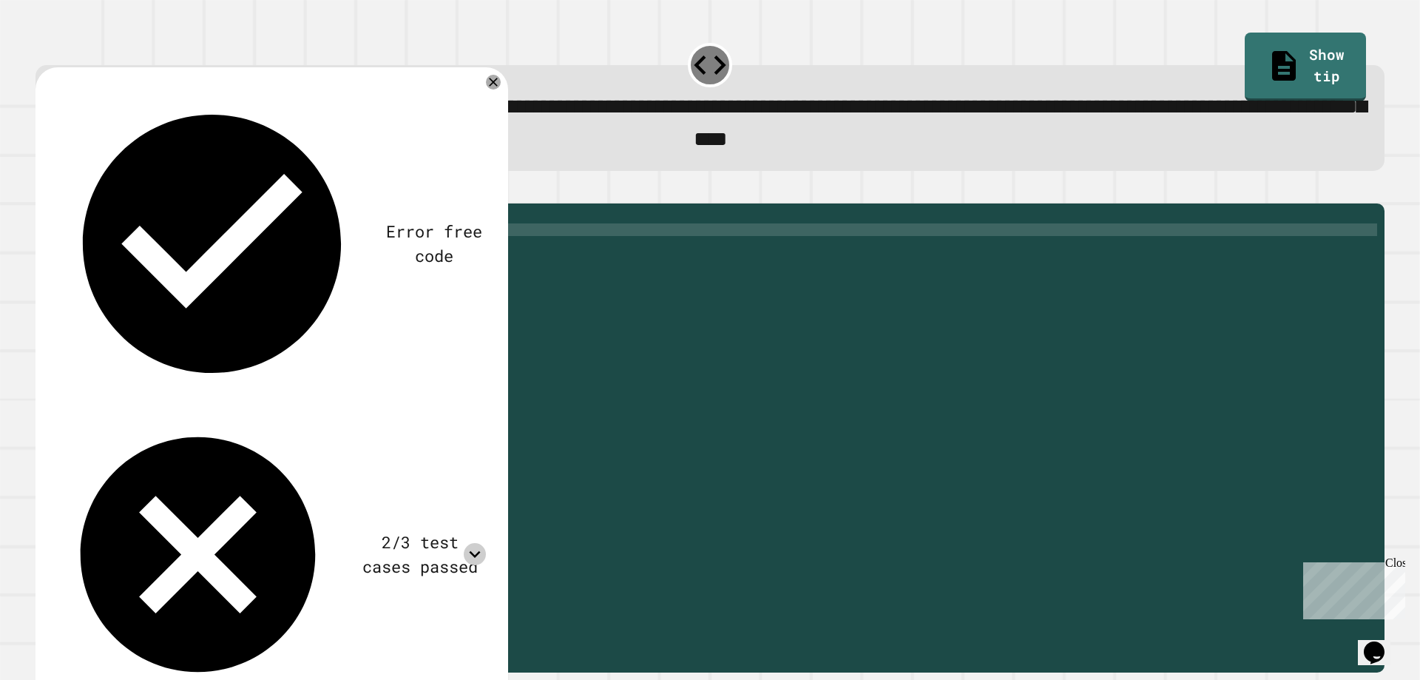
click at [263, 277] on div "public static boolean isStudentAthlete ( double gpa , double mileTime ) { doubl…" at bounding box center [725, 418] width 1306 height 415
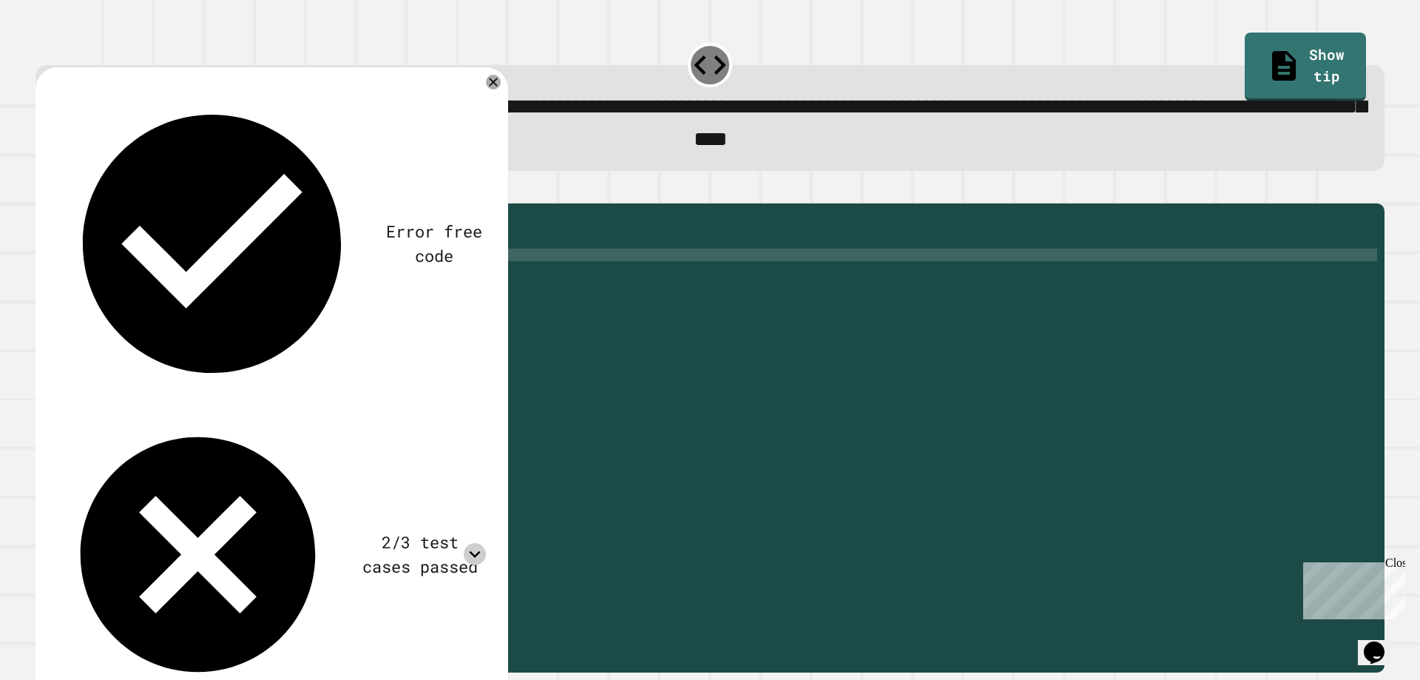
click at [266, 277] on div "public static boolean isStudentAthlete ( double gpa , double mileTime ) { doubl…" at bounding box center [725, 418] width 1306 height 415
click at [266, 276] on div "public static boolean isStudentAthlete ( double gpa , double mileTime ) { doubl…" at bounding box center [725, 418] width 1306 height 415
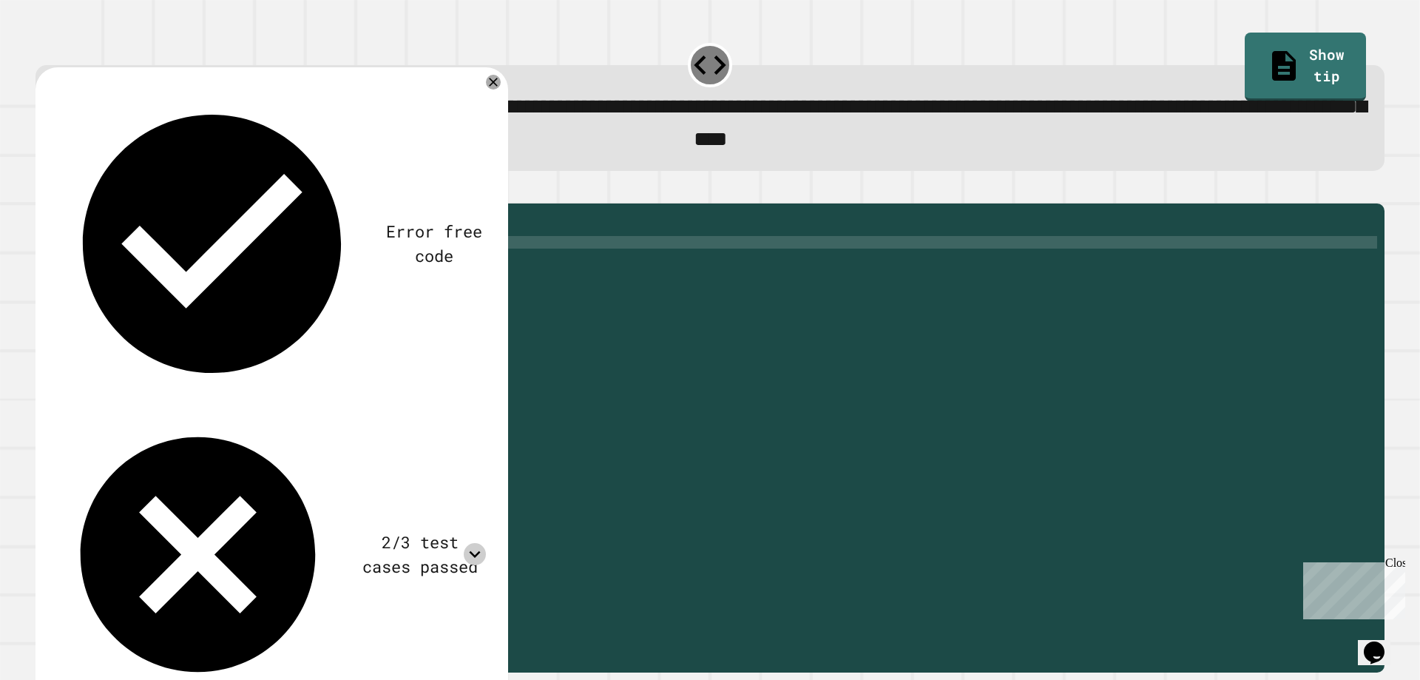
scroll to position [0, 11]
click at [43, 191] on button "button" at bounding box center [43, 191] width 0 height 0
click at [484, 90] on div "Error free code trueaaljcwvinrhwaclrnqw34rqwhx3xernqwr3ha3xrnhfalseaaljcwvinrhw…" at bounding box center [272, 391] width 444 height 621
click at [493, 86] on icon at bounding box center [493, 81] width 9 height 9
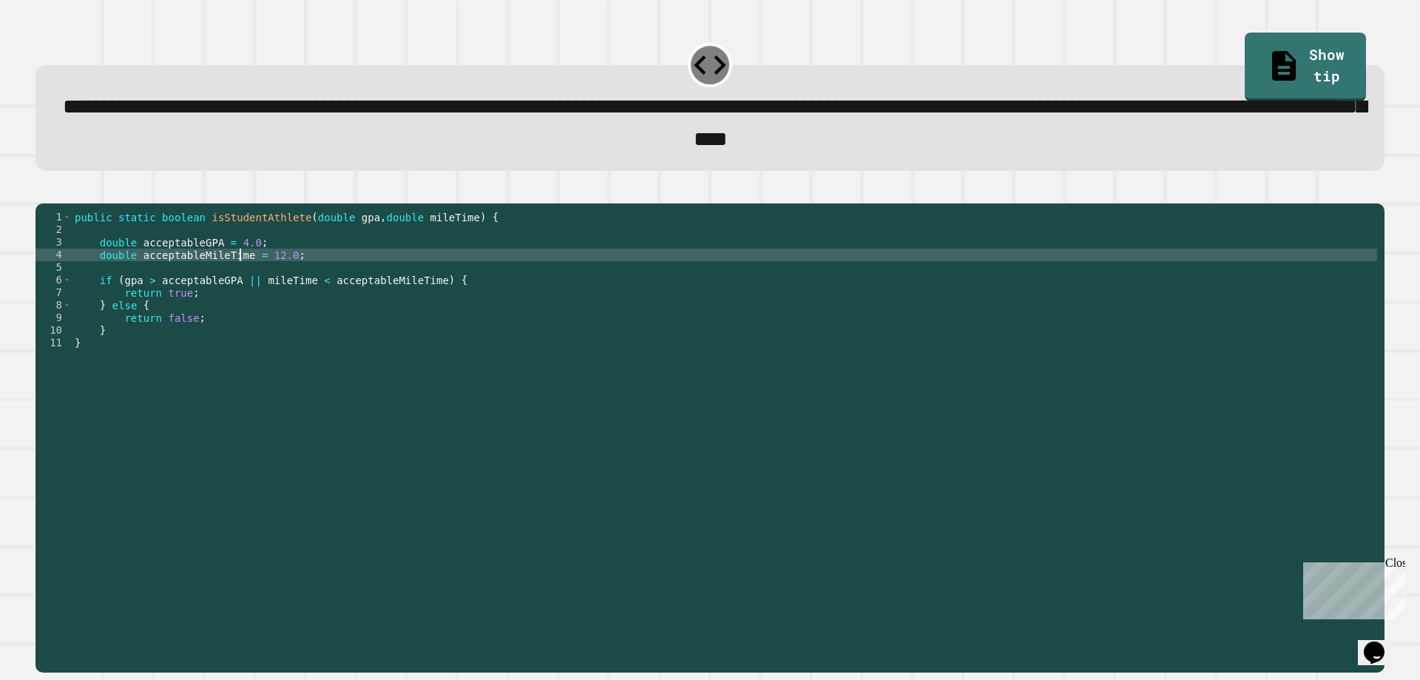
click at [239, 281] on div "public static boolean isStudentAthlete ( double gpa , double mileTime ) { doubl…" at bounding box center [725, 418] width 1306 height 415
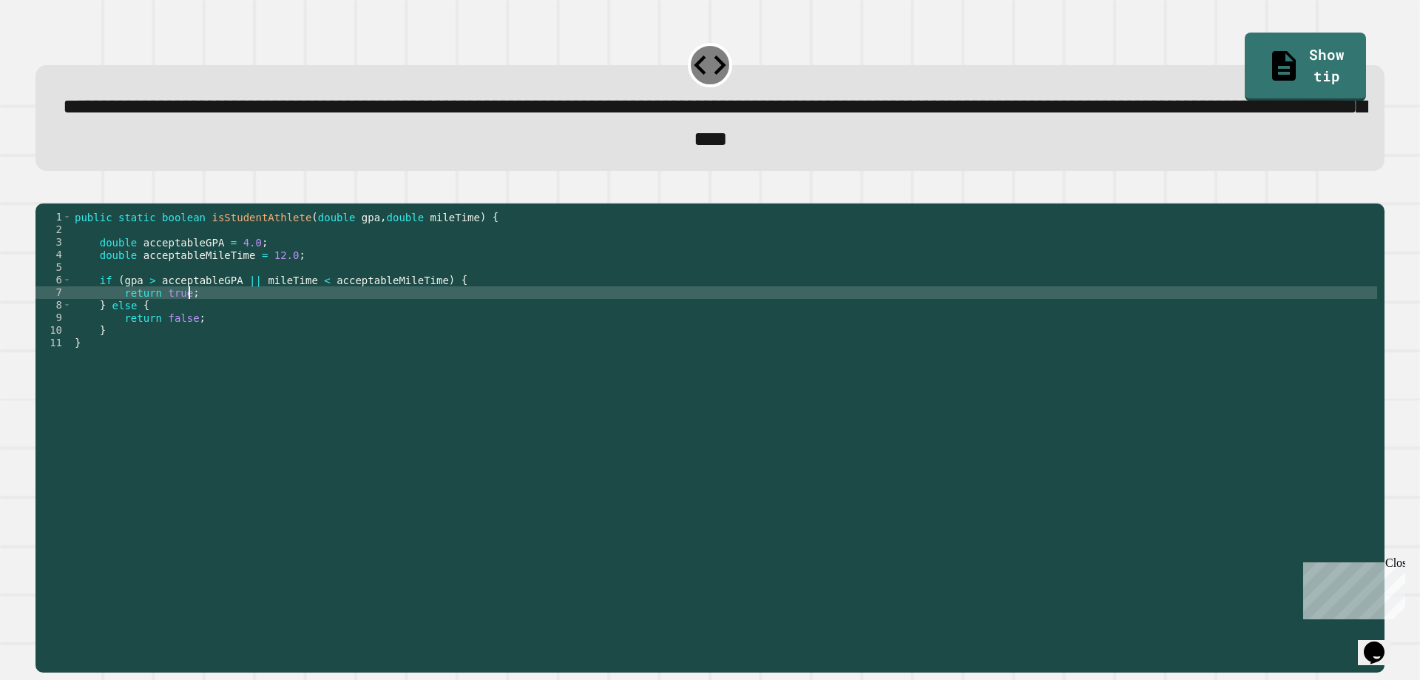
click at [232, 313] on div "public static boolean isStudentAthlete ( double gpa , double mileTime ) { doubl…" at bounding box center [725, 418] width 1306 height 415
click at [246, 311] on div "public static boolean isStudentAthlete ( double gpa , double mileTime ) { doubl…" at bounding box center [725, 418] width 1306 height 415
click at [245, 302] on div "public static boolean isStudentAthlete ( double gpa , double mileTime ) { doubl…" at bounding box center [725, 418] width 1306 height 415
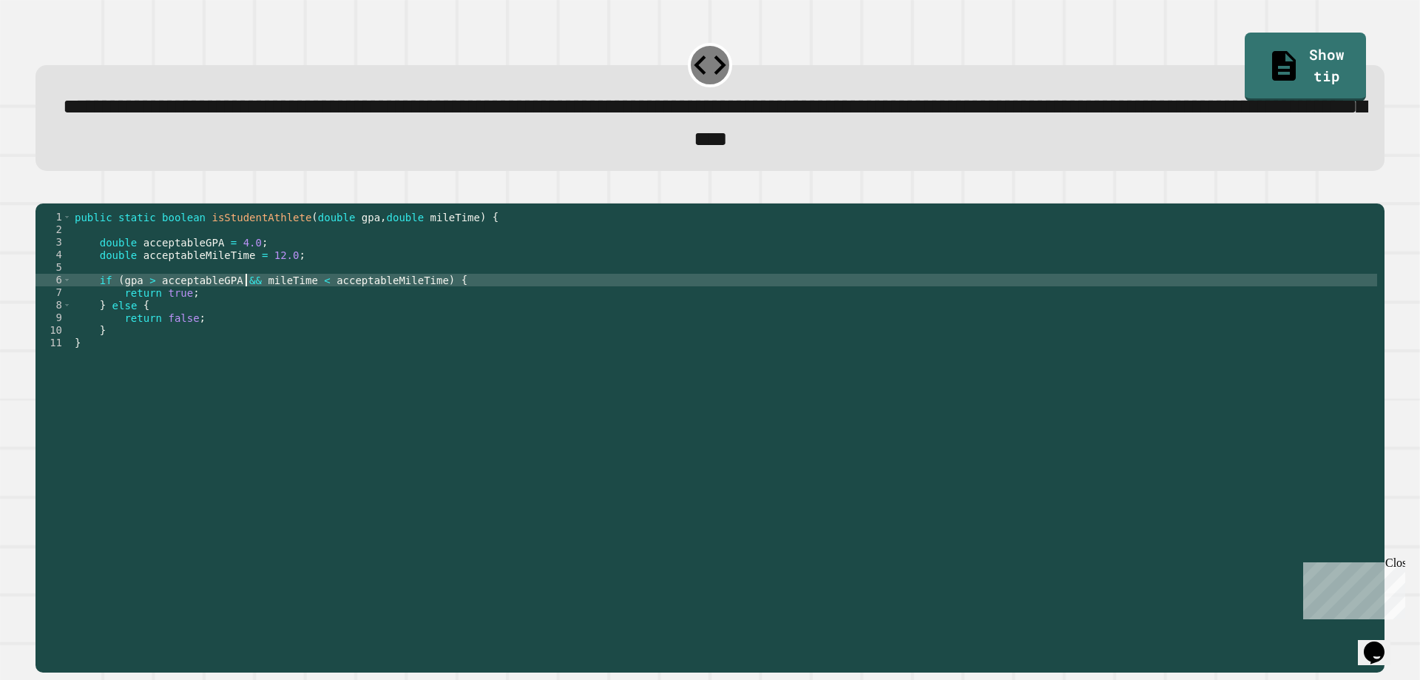
scroll to position [0, 12]
click at [43, 191] on icon "button" at bounding box center [43, 191] width 0 height 0
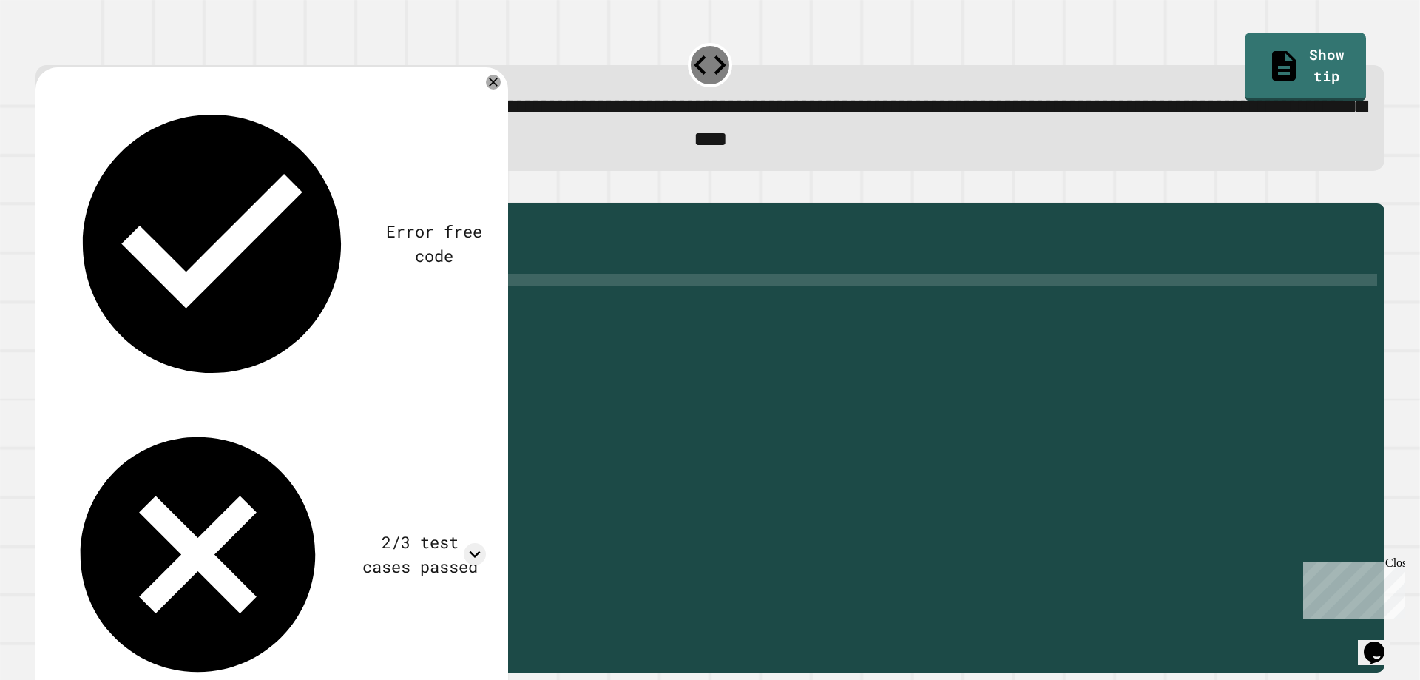
click at [245, 303] on div "public static boolean isStudentAthlete ( double gpa , double mileTime ) { doubl…" at bounding box center [725, 418] width 1306 height 415
click at [283, 285] on div "public static boolean isStudentAthlete ( double gpa , double mileTime ) { doubl…" at bounding box center [725, 418] width 1306 height 415
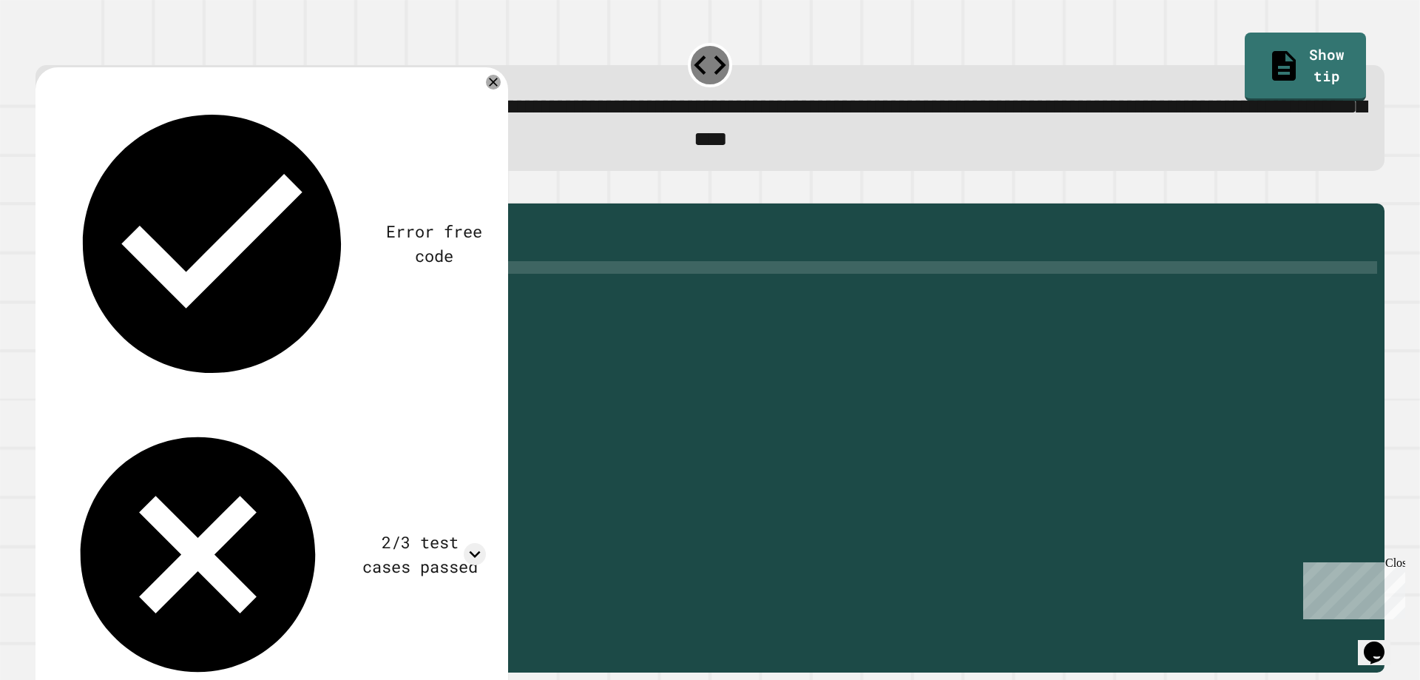
click at [238, 300] on div "public static boolean isStudentAthlete ( double gpa , double mileTime ) { doubl…" at bounding box center [725, 418] width 1306 height 415
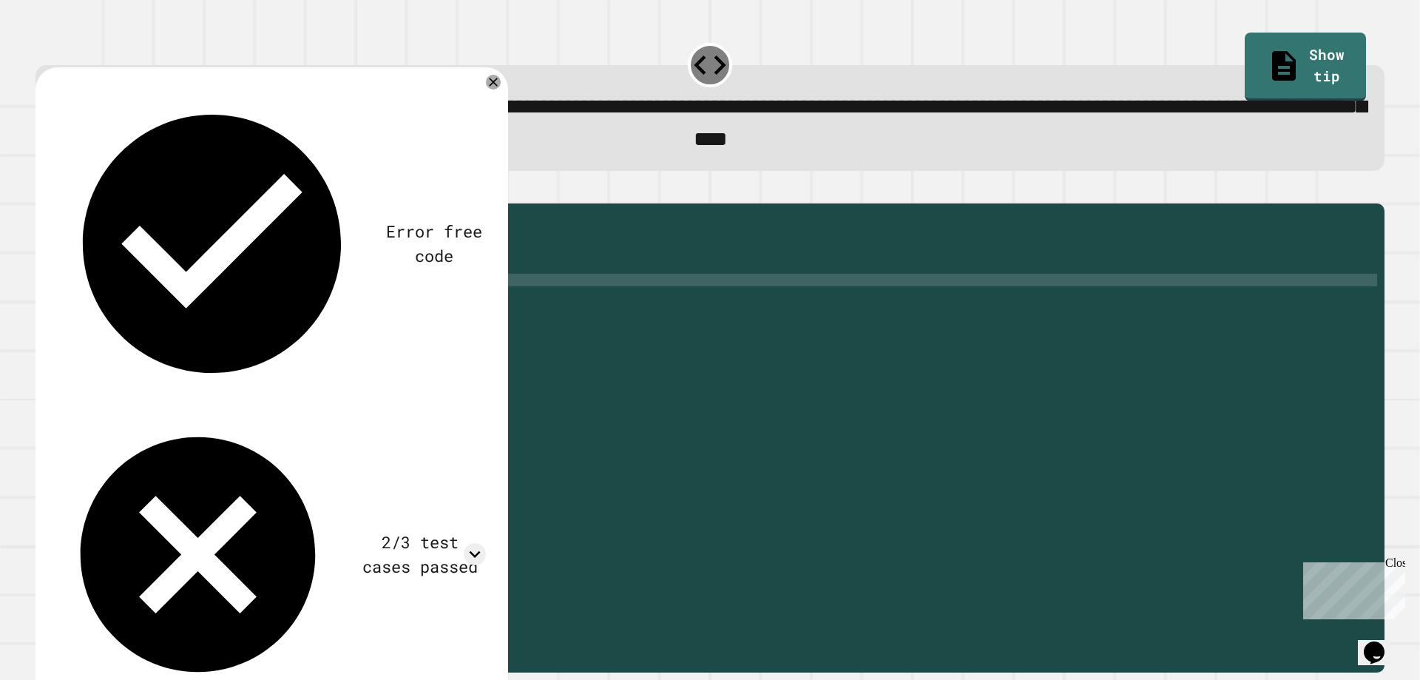
click at [241, 302] on div "public static boolean isStudentAthlete ( double gpa , double mileTime ) { doubl…" at bounding box center [725, 418] width 1306 height 415
type textarea "**********"
click at [75, 203] on div at bounding box center [710, 195] width 1349 height 18
click at [43, 191] on button "button" at bounding box center [43, 191] width 0 height 0
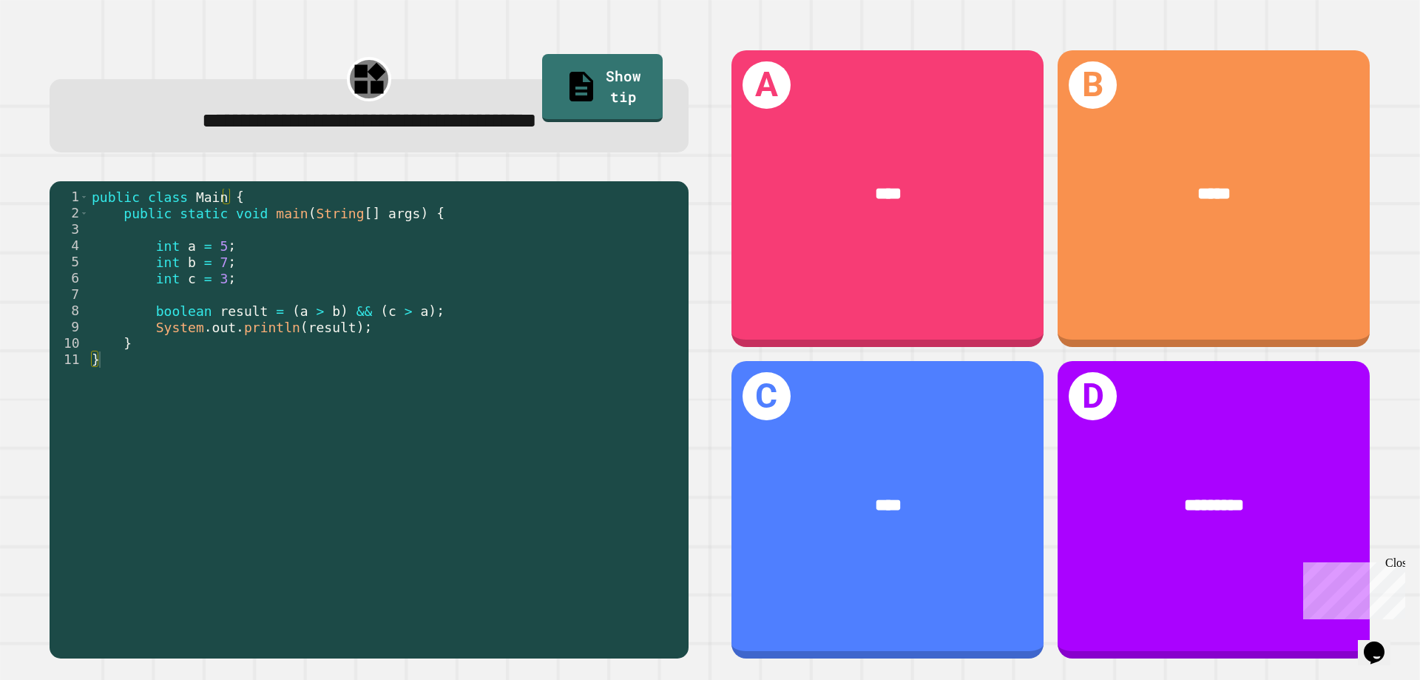
click at [237, 260] on div "public class Main { public static void main ( String [ ] args ) { int a = 5 ; i…" at bounding box center [385, 417] width 593 height 456
click at [254, 295] on div "public class Main { public static void main ( String [ ] args ) { int a = 5 ; i…" at bounding box center [385, 417] width 593 height 456
click at [342, 304] on div "public class Main { public static void main ( String [ ] args ) { int a = 5 ; i…" at bounding box center [385, 417] width 593 height 456
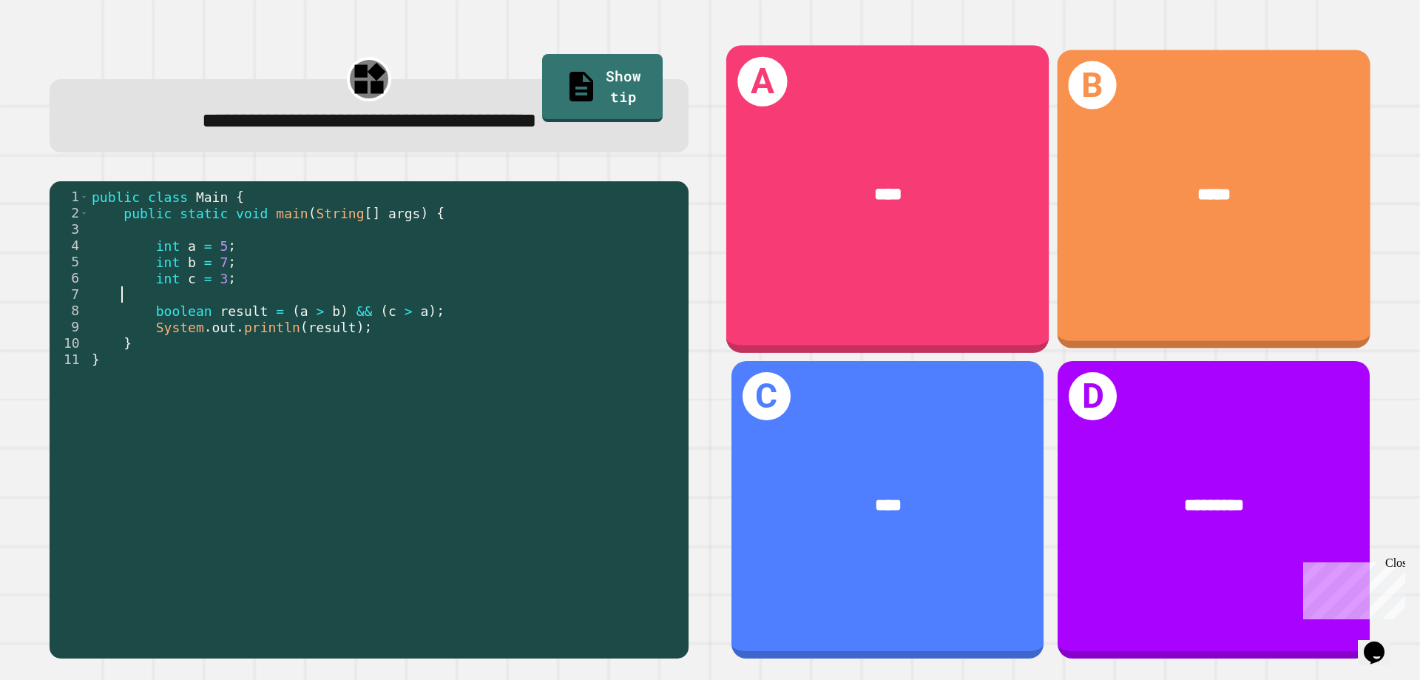
click at [1241, 190] on div "*****" at bounding box center [1215, 194] width 244 height 27
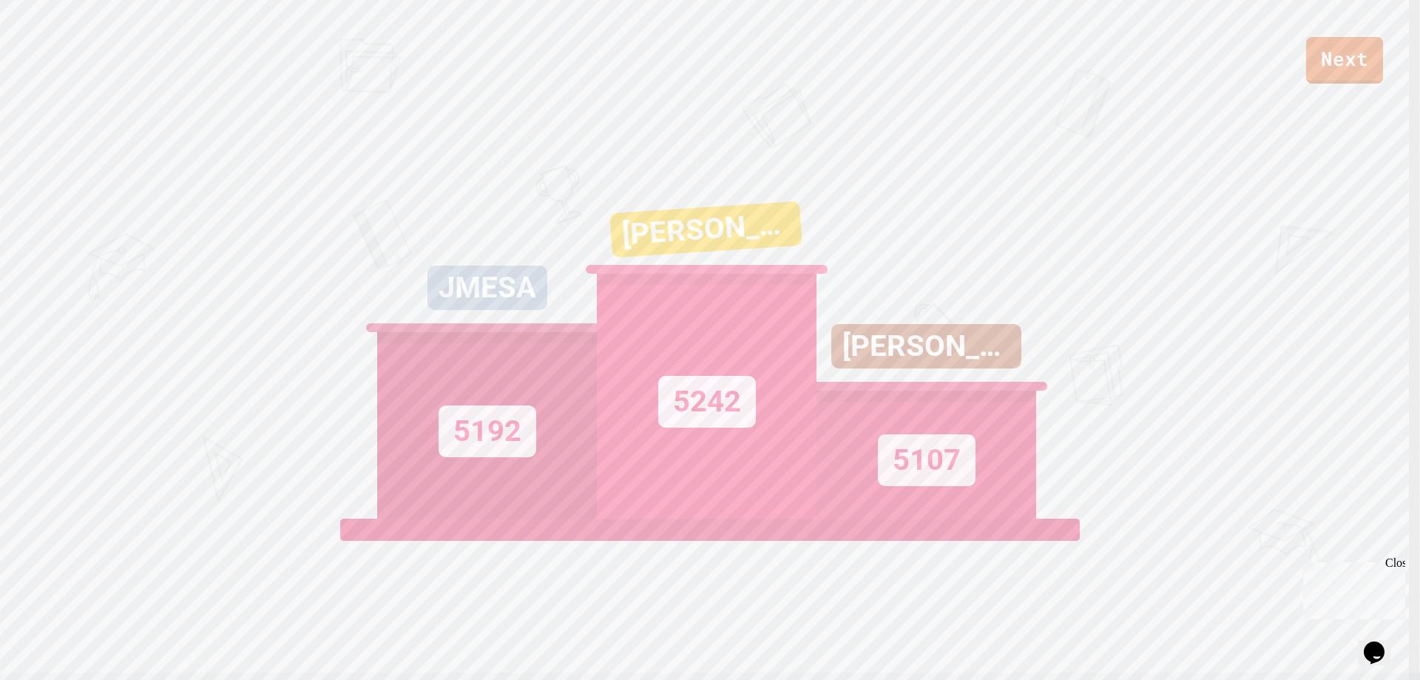
scroll to position [0, 0]
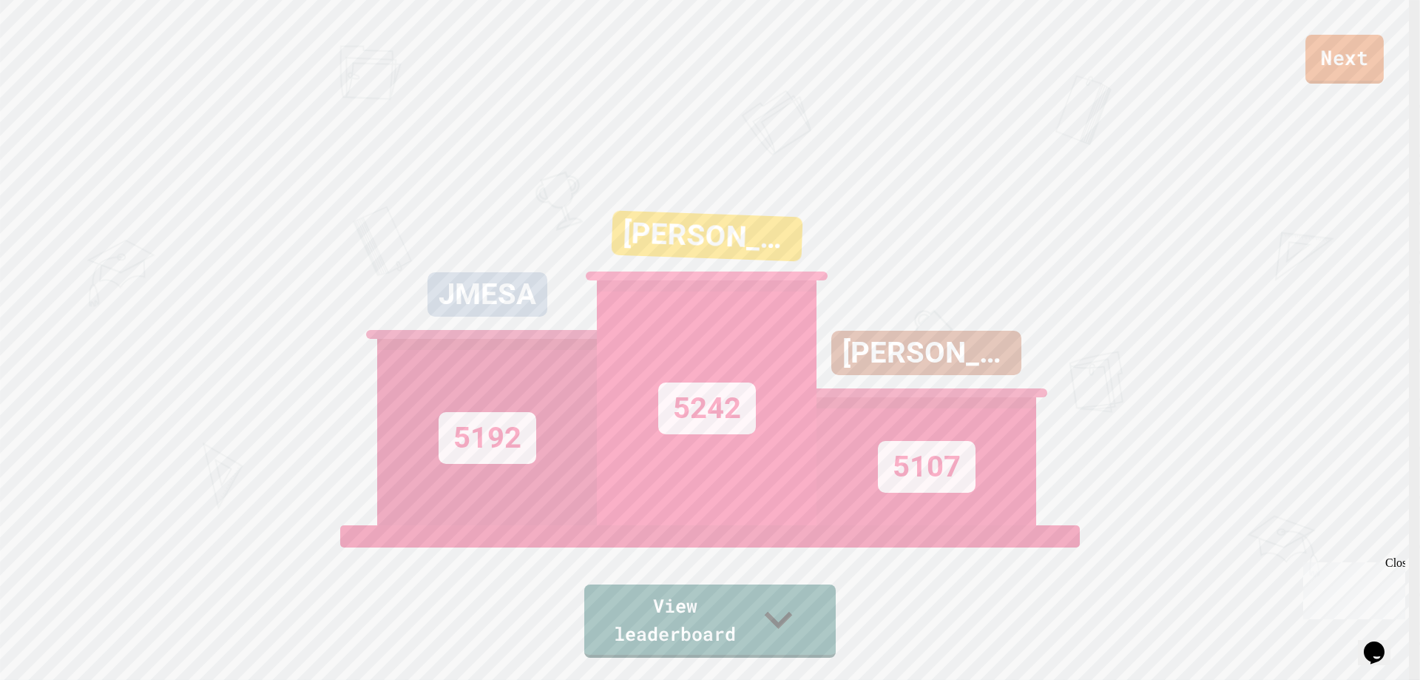
click at [1316, 80] on link "Next" at bounding box center [1345, 59] width 78 height 49
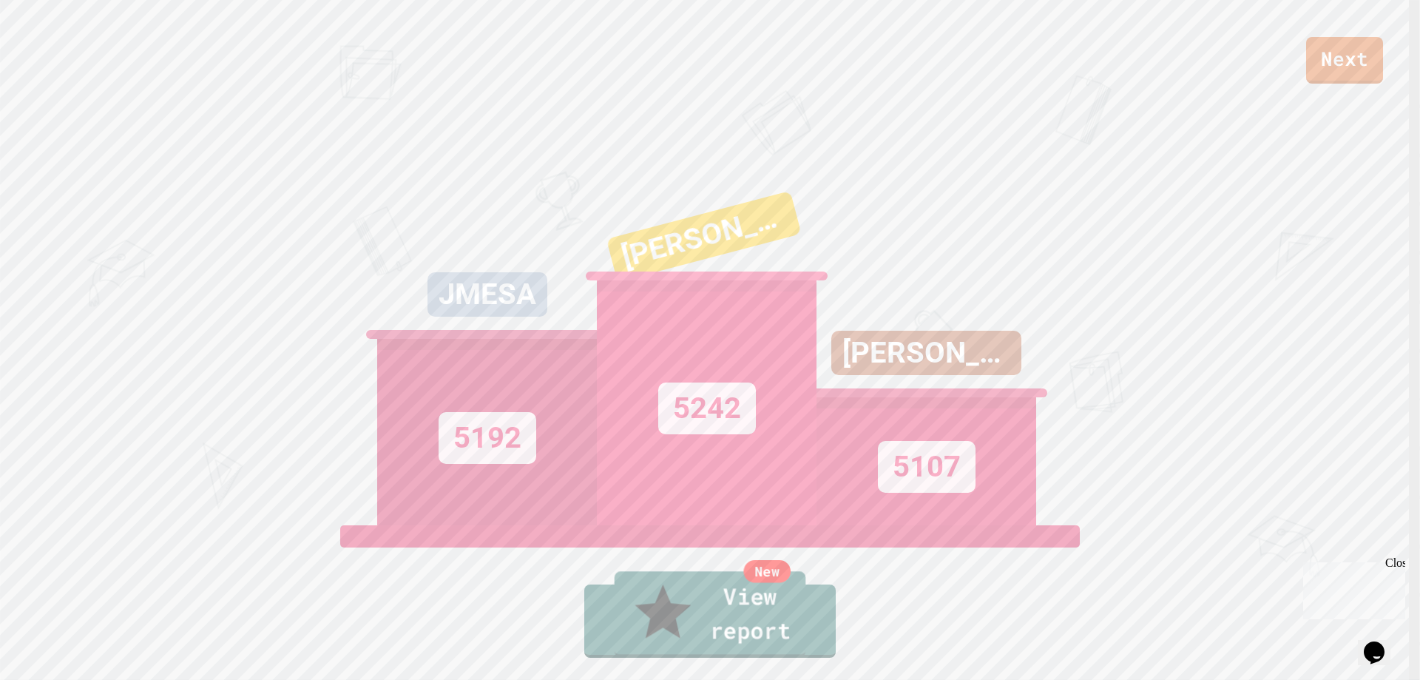
click at [725, 642] on link "New View report" at bounding box center [710, 614] width 189 height 85
